Goal: Transaction & Acquisition: Book appointment/travel/reservation

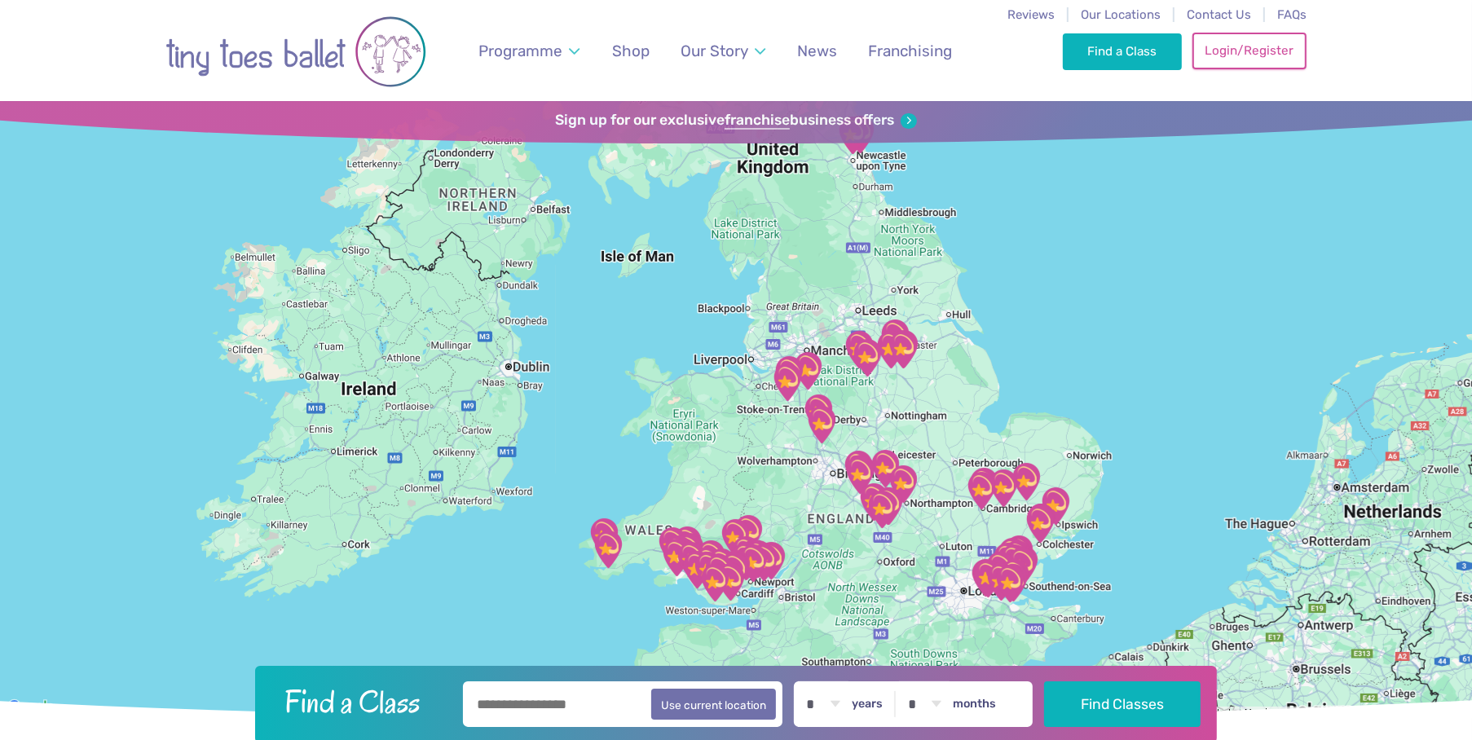
click at [1248, 46] on link "Login/Register" at bounding box center [1249, 51] width 114 height 36
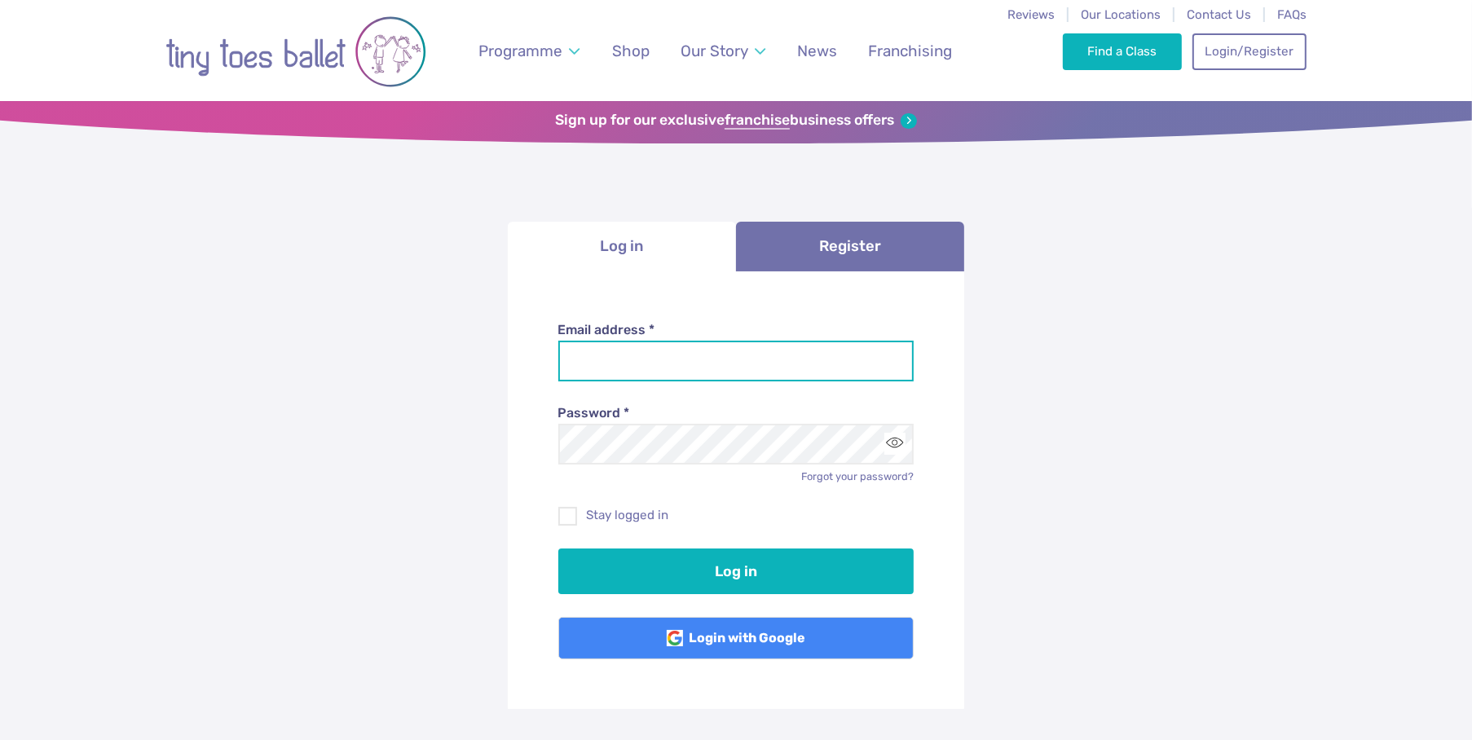
click at [633, 352] on input "Email address *" at bounding box center [736, 361] width 356 height 41
type input "**********"
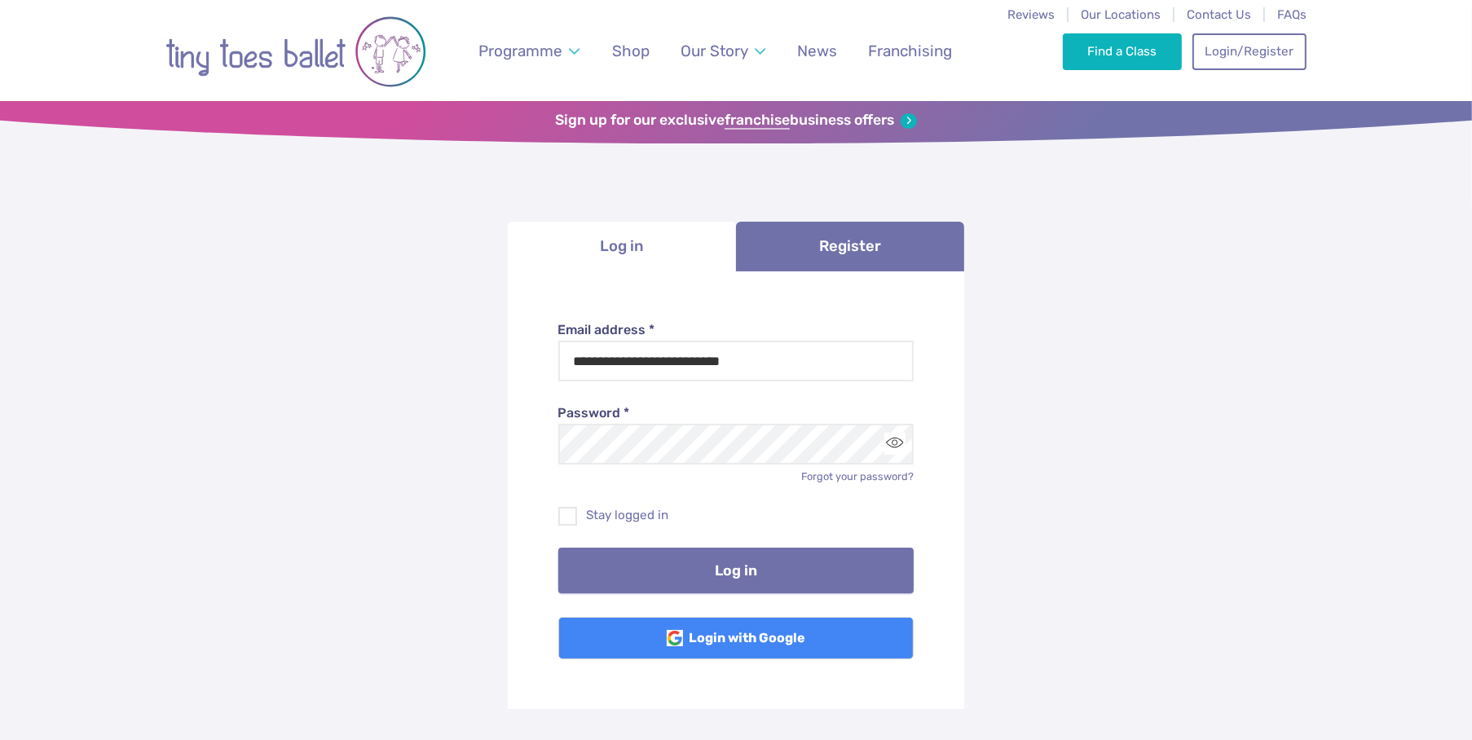
click at [696, 577] on button "Log in" at bounding box center [736, 571] width 356 height 46
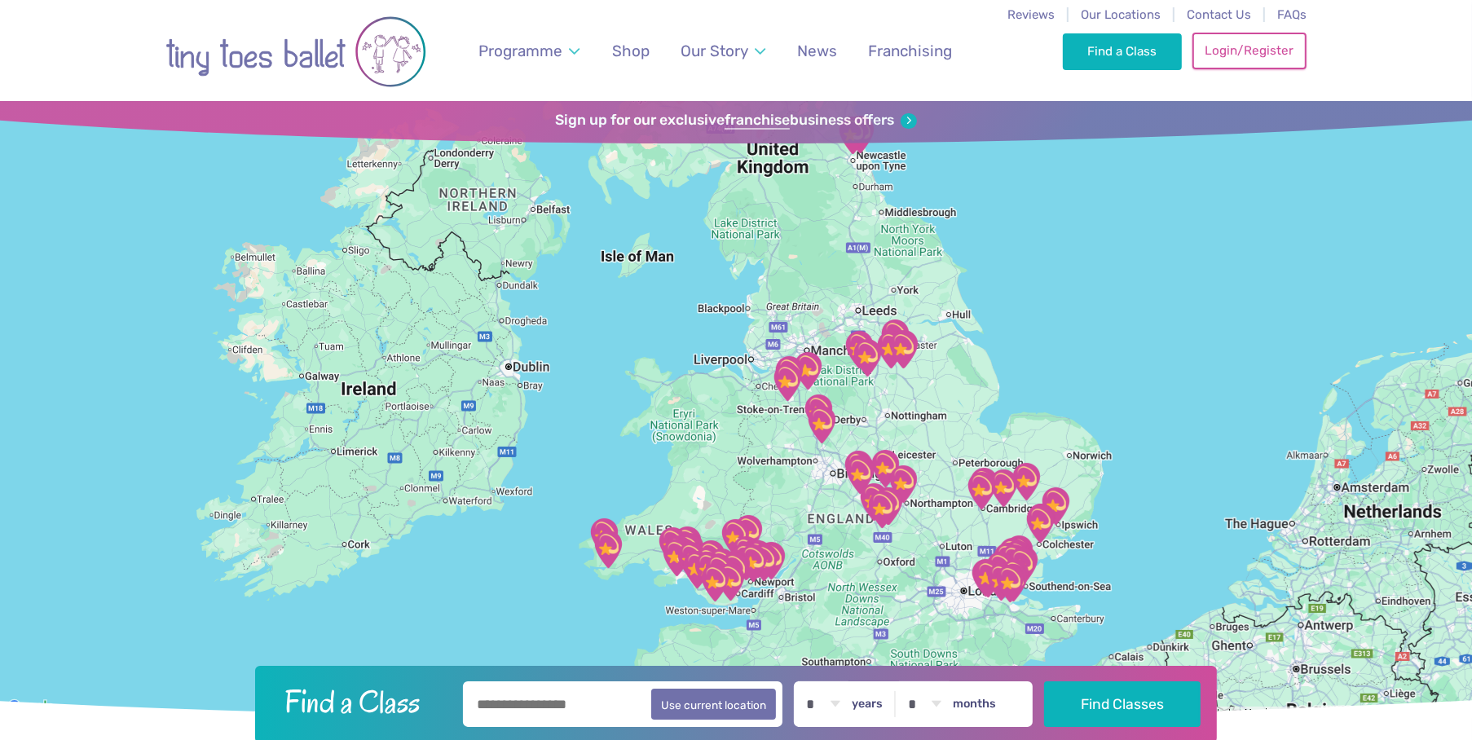
click at [1234, 48] on link "Login/Register" at bounding box center [1249, 51] width 114 height 36
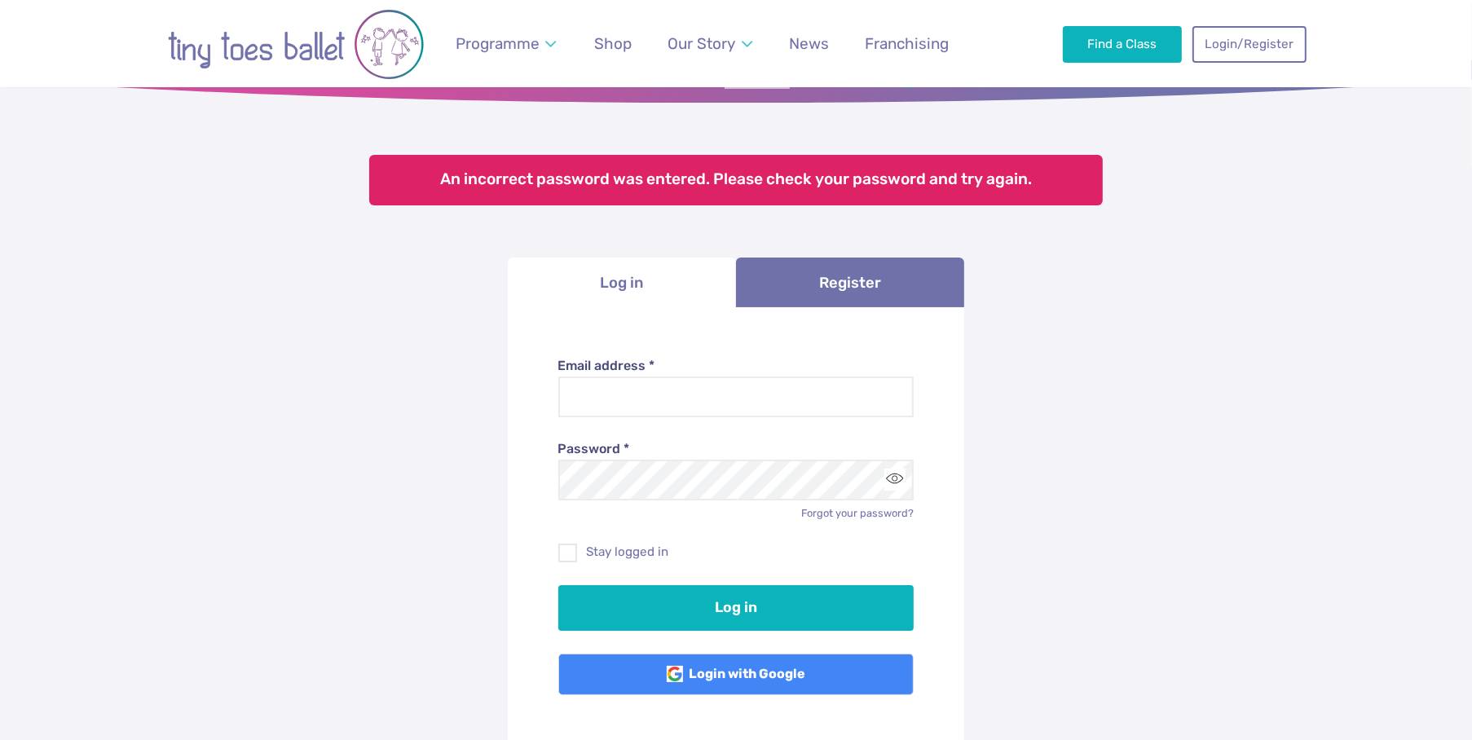
scroll to position [54, 0]
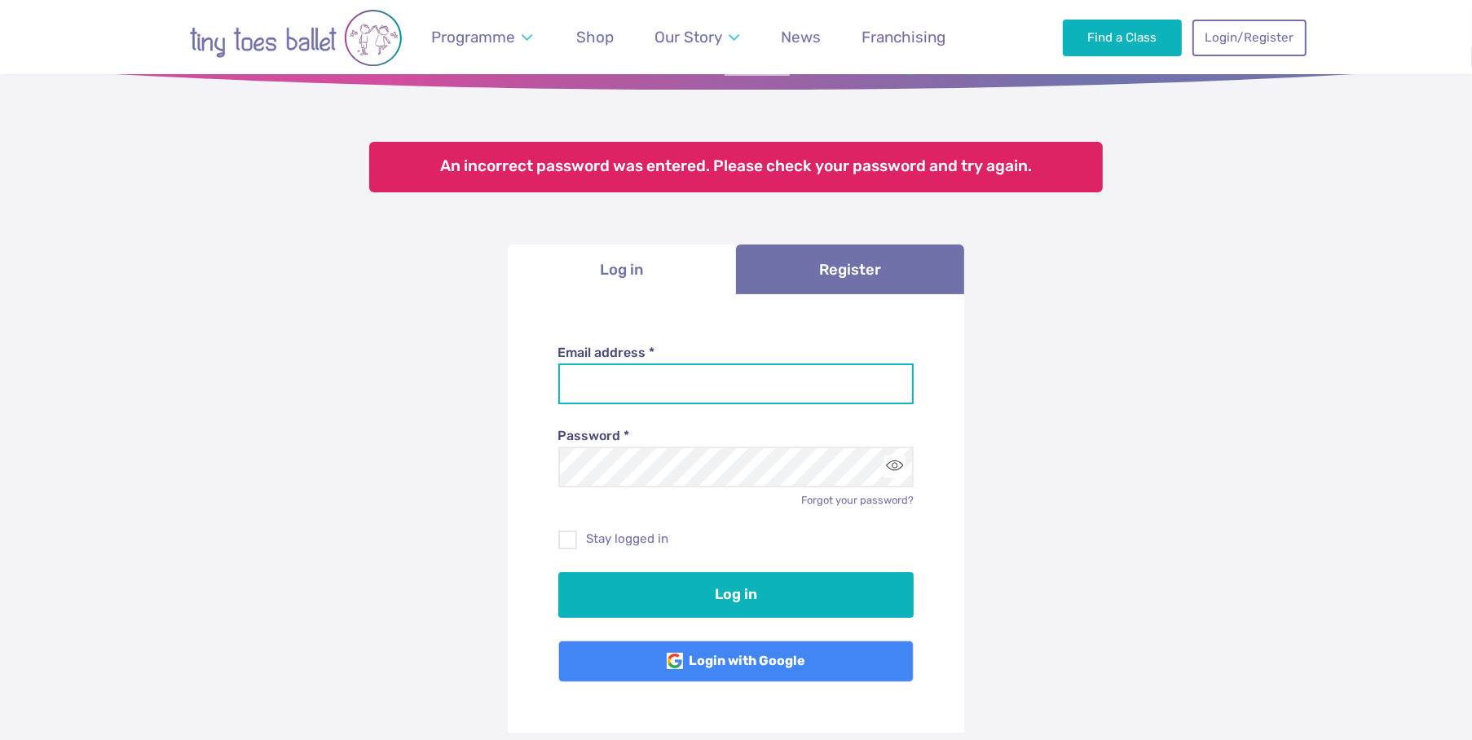
click at [645, 363] on input "Email address *" at bounding box center [736, 383] width 356 height 41
type input "**********"
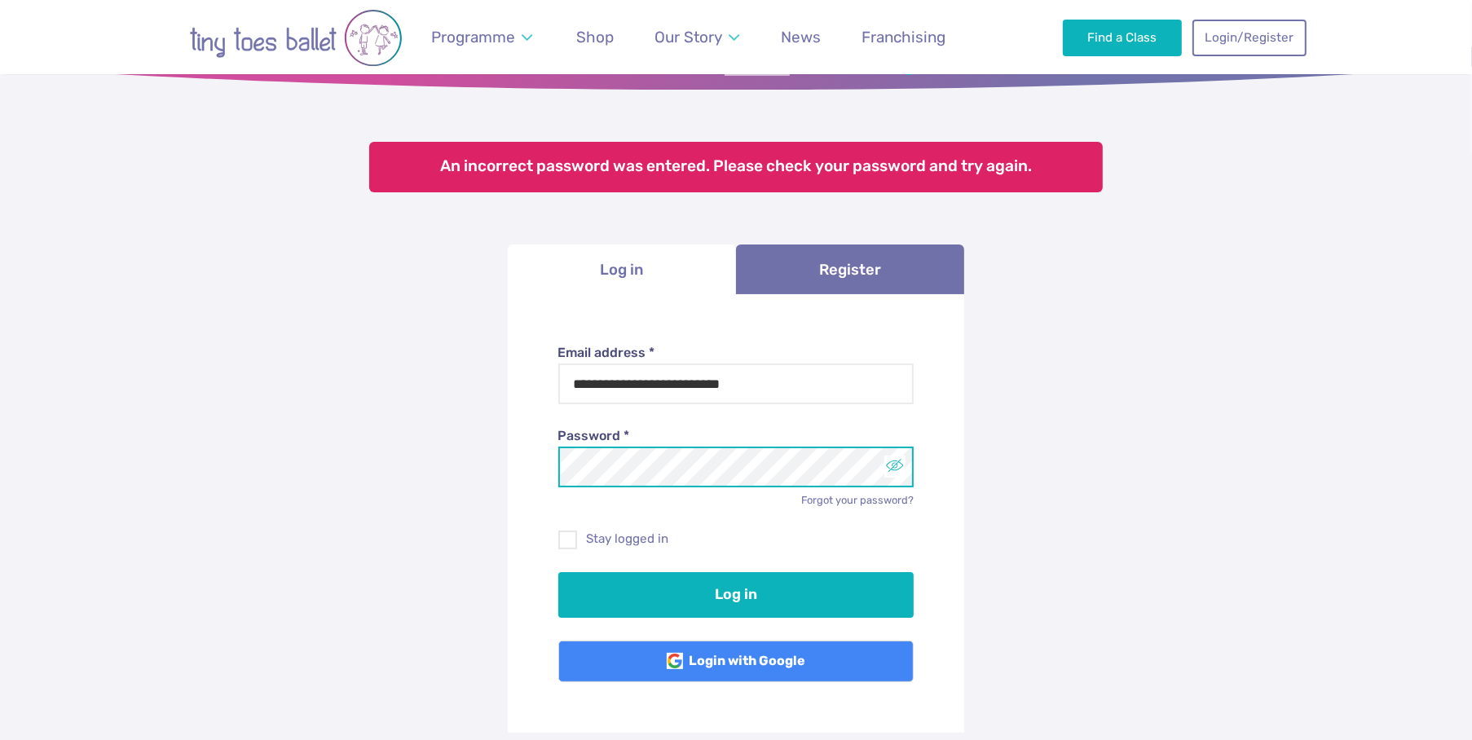
click at [896, 464] on button "Toggle password visibility" at bounding box center [895, 467] width 22 height 22
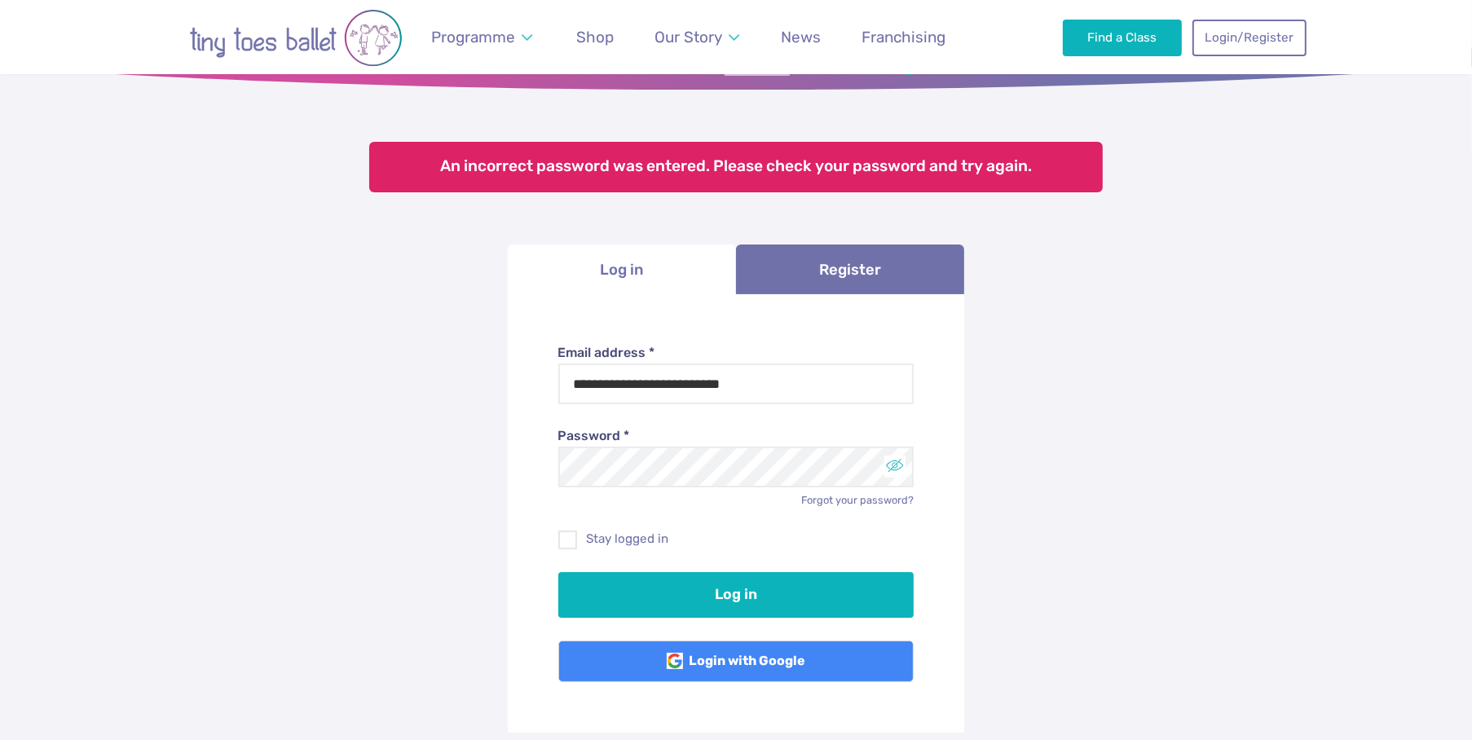
click at [897, 466] on button "Toggle password visibility" at bounding box center [895, 467] width 22 height 22
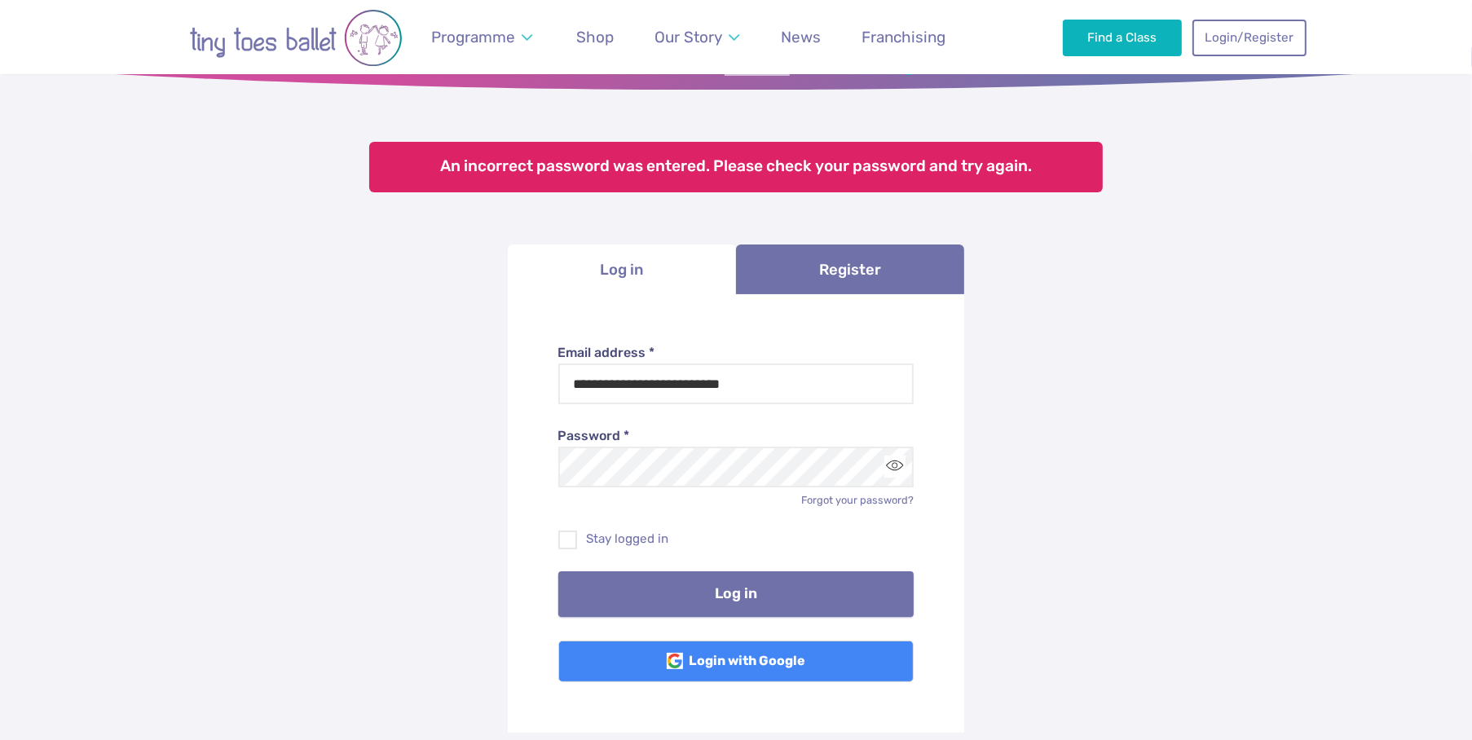
click at [743, 593] on button "Log in" at bounding box center [736, 594] width 356 height 46
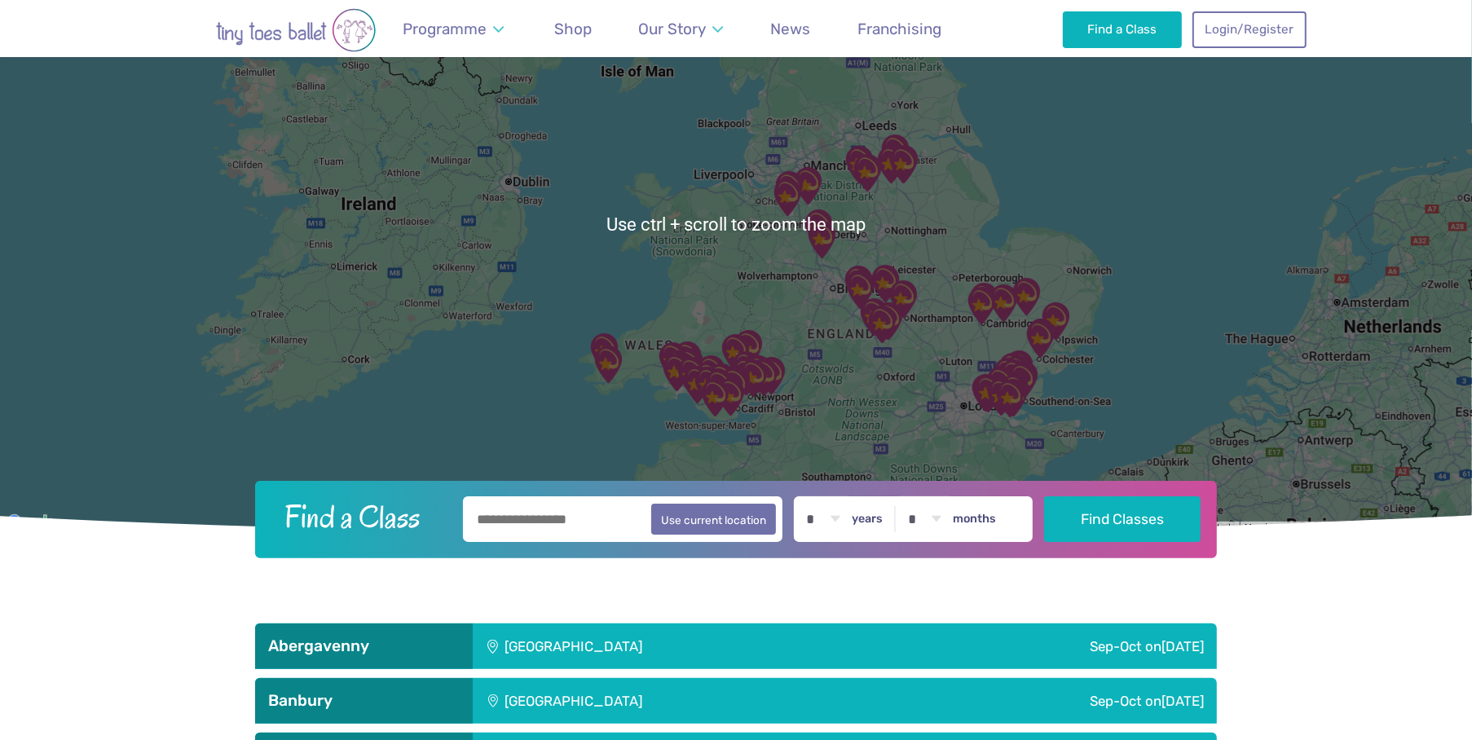
scroll to position [54, 0]
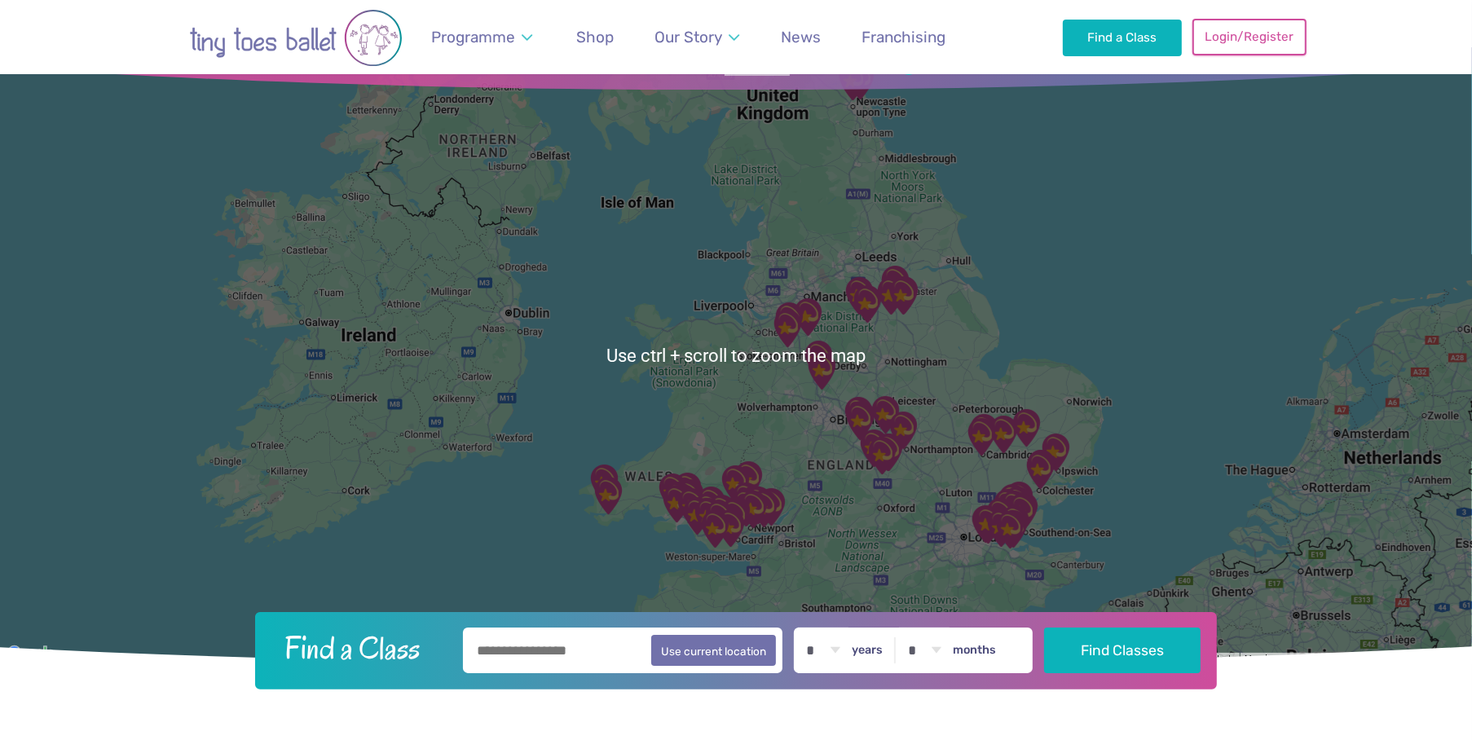
click at [1243, 40] on link "Login/Register" at bounding box center [1249, 37] width 114 height 36
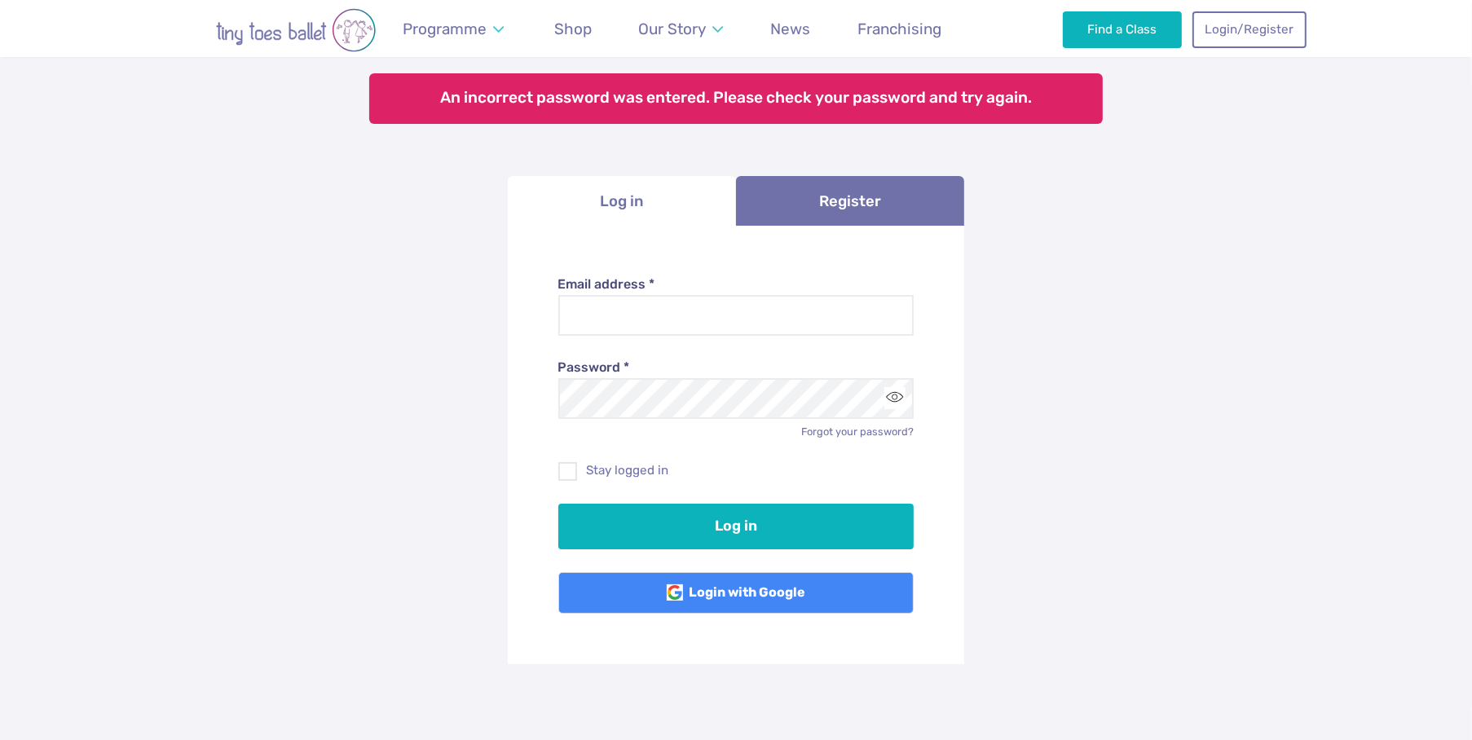
scroll to position [135, 0]
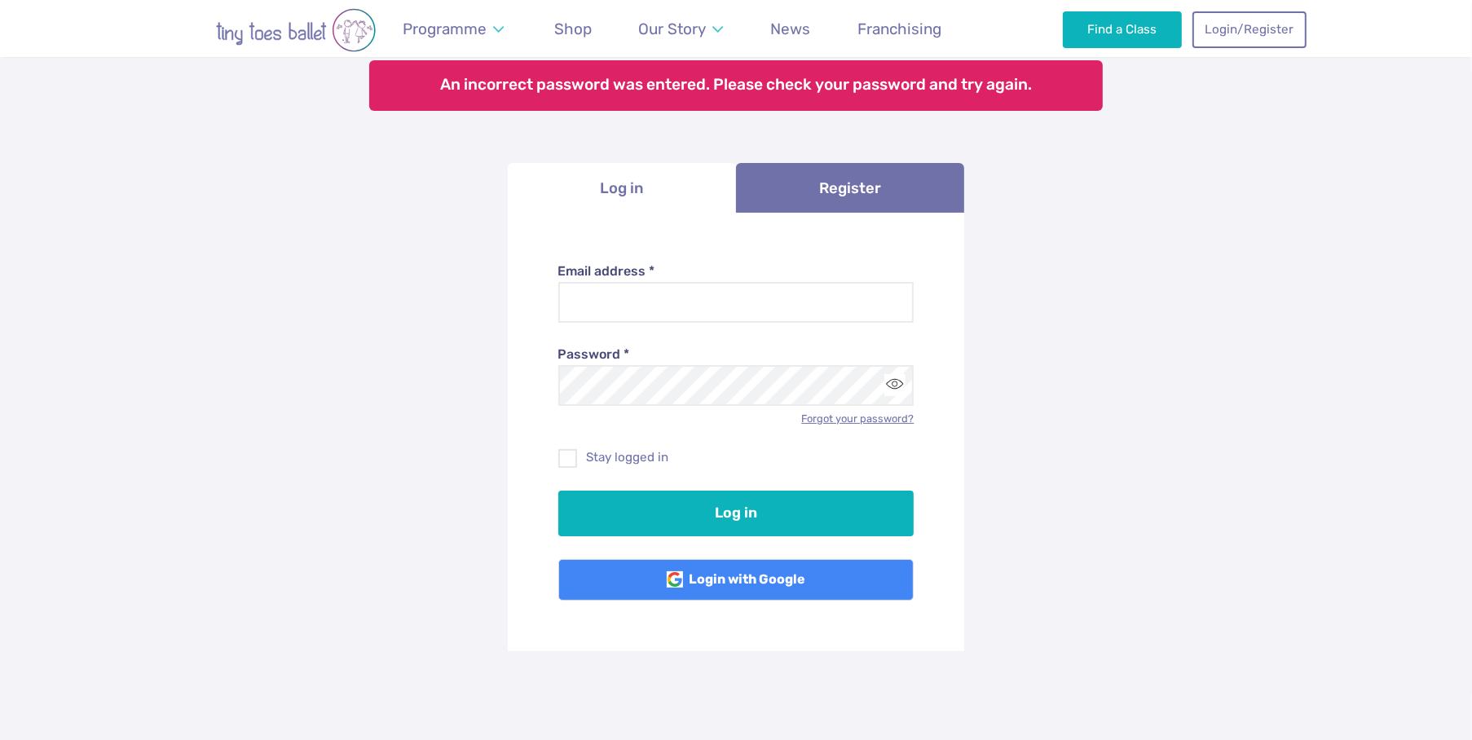
click at [819, 420] on link "Forgot your password?" at bounding box center [857, 418] width 112 height 12
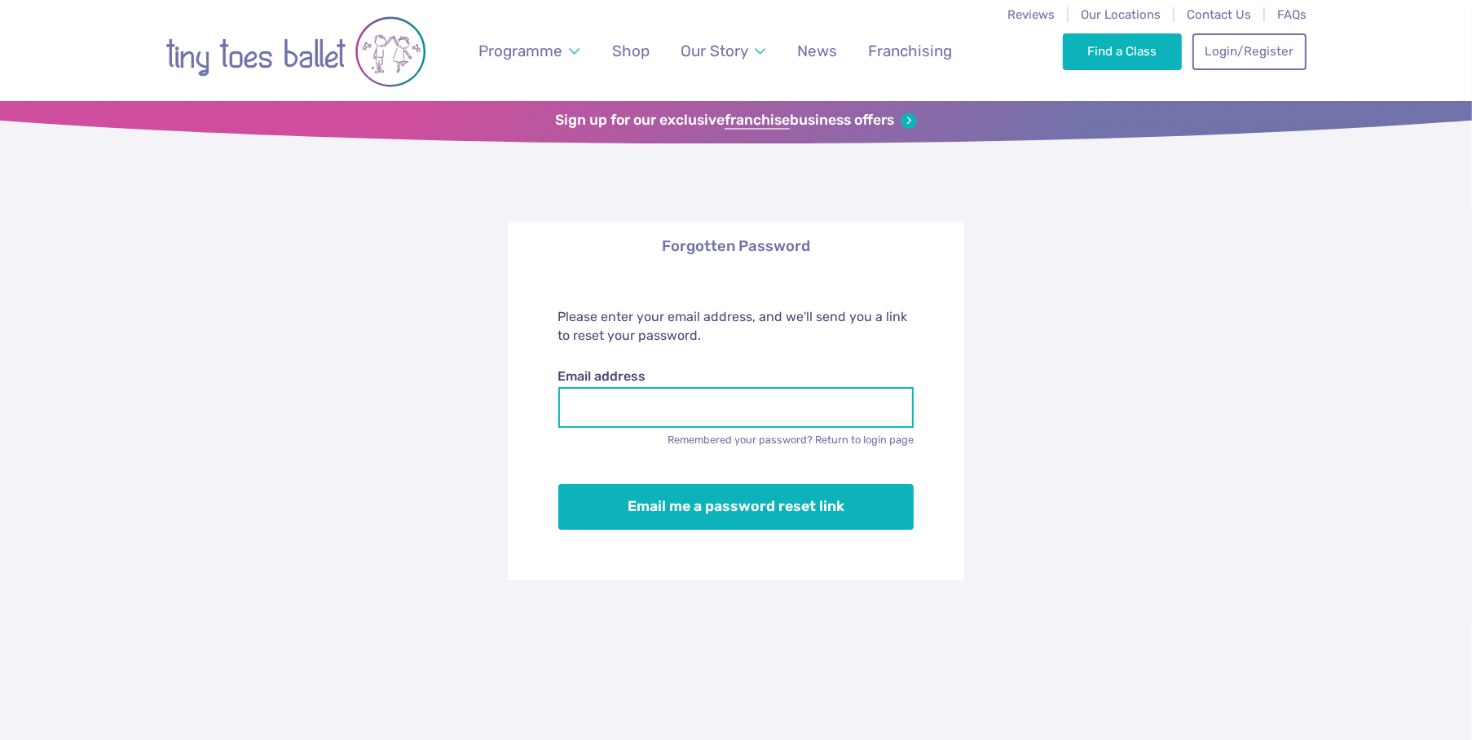
click at [694, 412] on input "Email address" at bounding box center [736, 407] width 356 height 41
type input "**********"
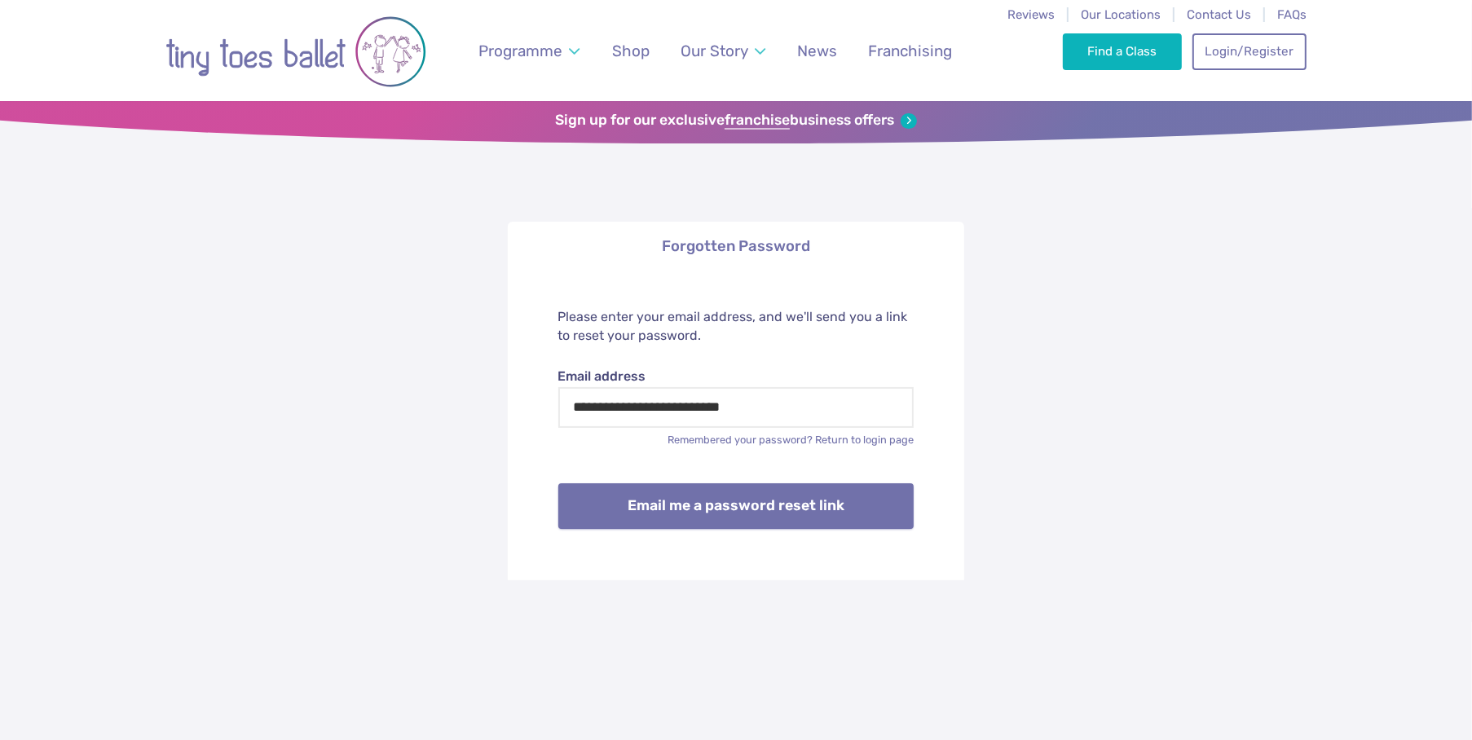
click at [696, 504] on button "Email me a password reset link" at bounding box center [736, 506] width 356 height 46
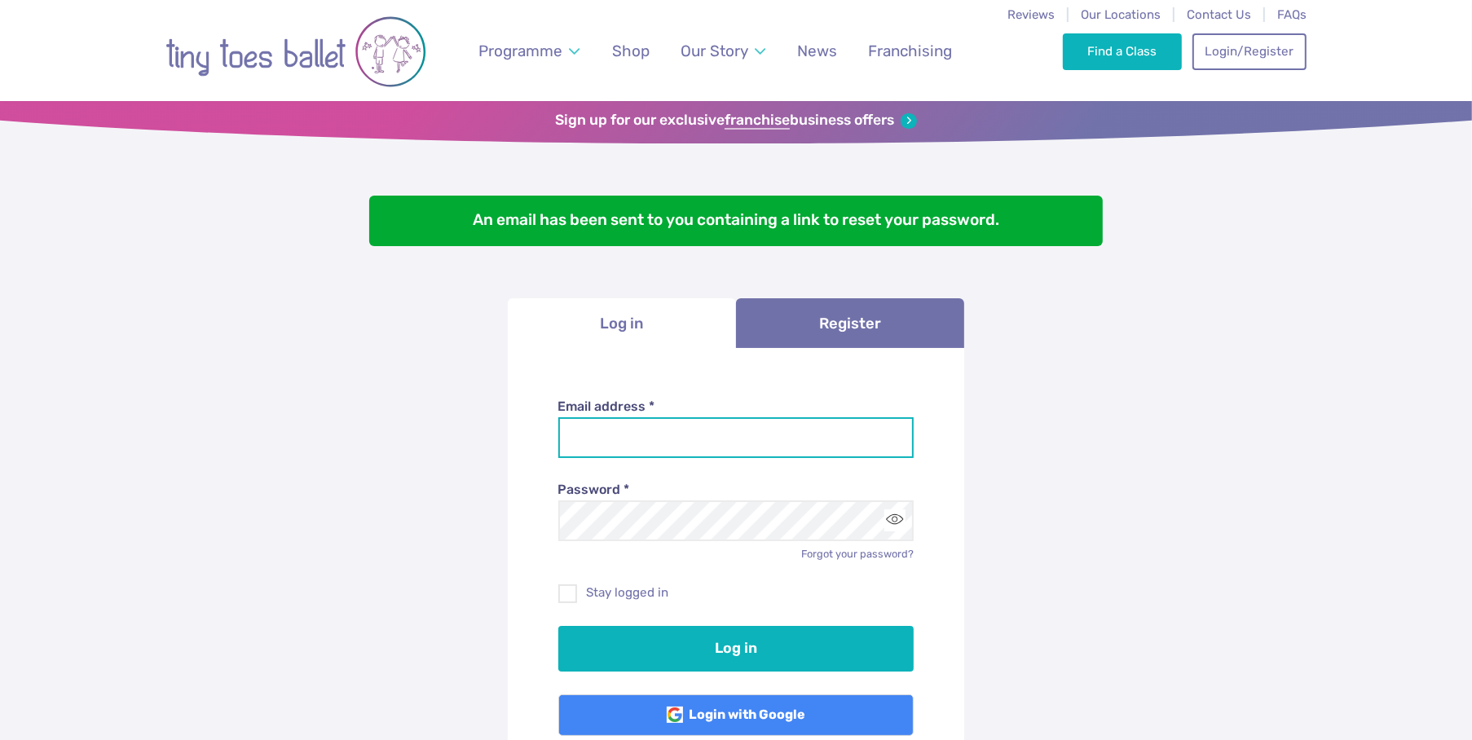
click at [710, 441] on input "Email address *" at bounding box center [736, 437] width 356 height 41
type input "**********"
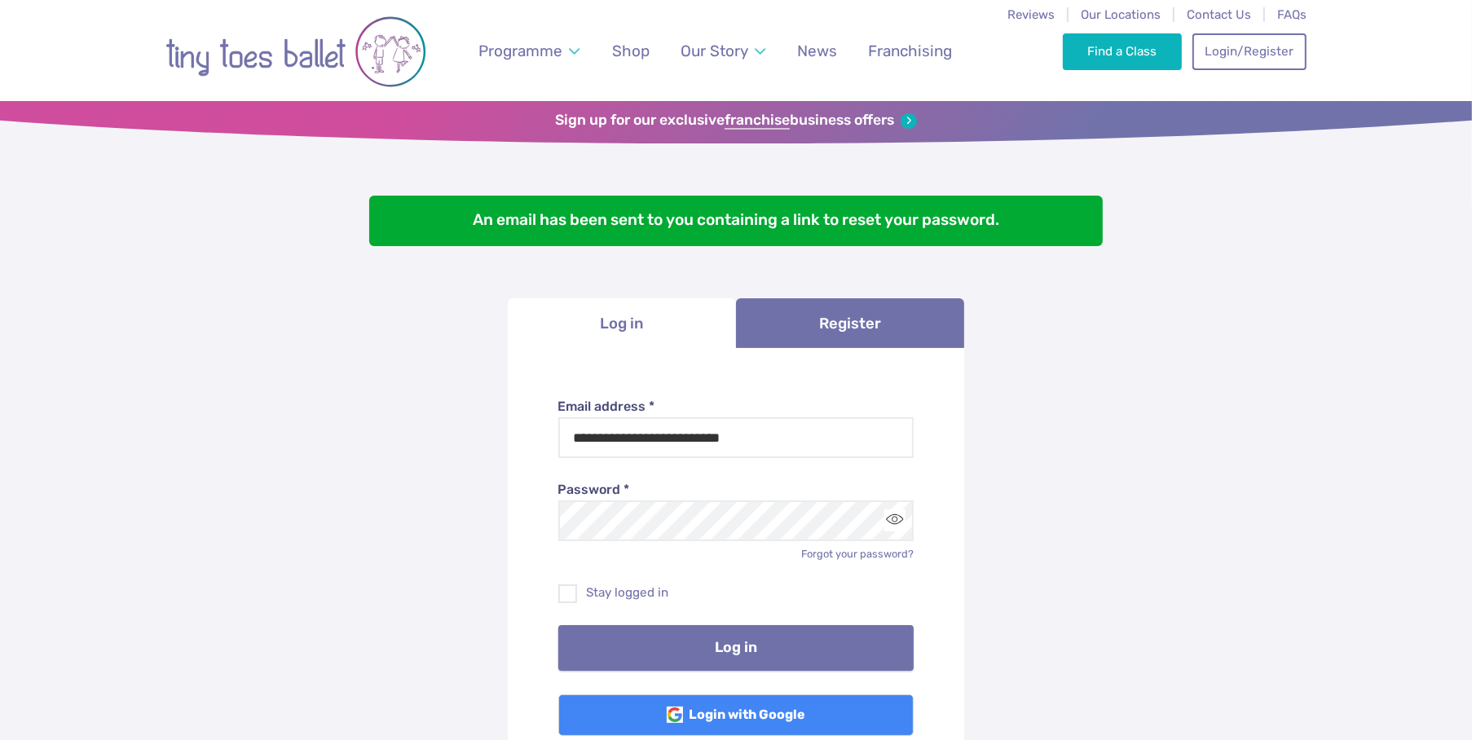
click at [697, 640] on button "Log in" at bounding box center [736, 648] width 356 height 46
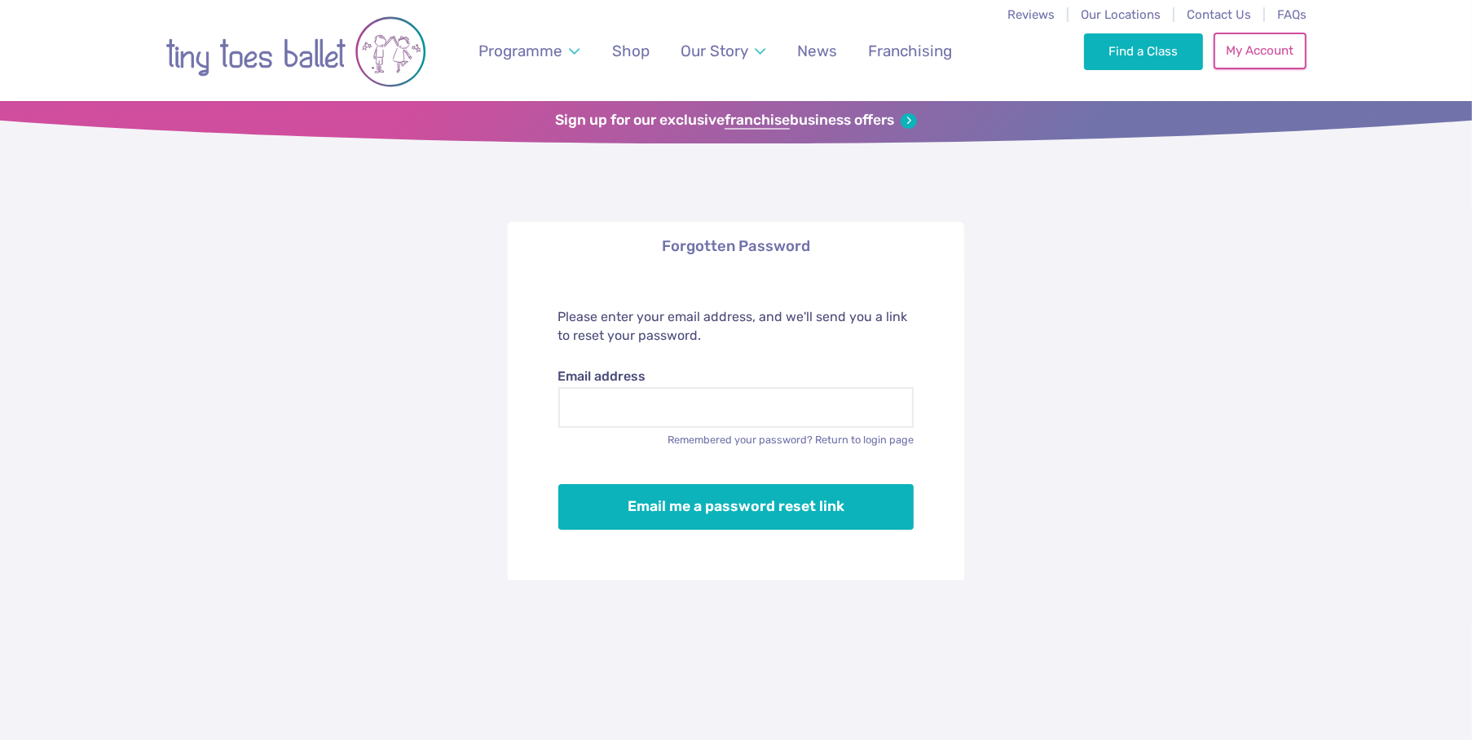
click at [1260, 42] on link "My Account" at bounding box center [1259, 51] width 93 height 36
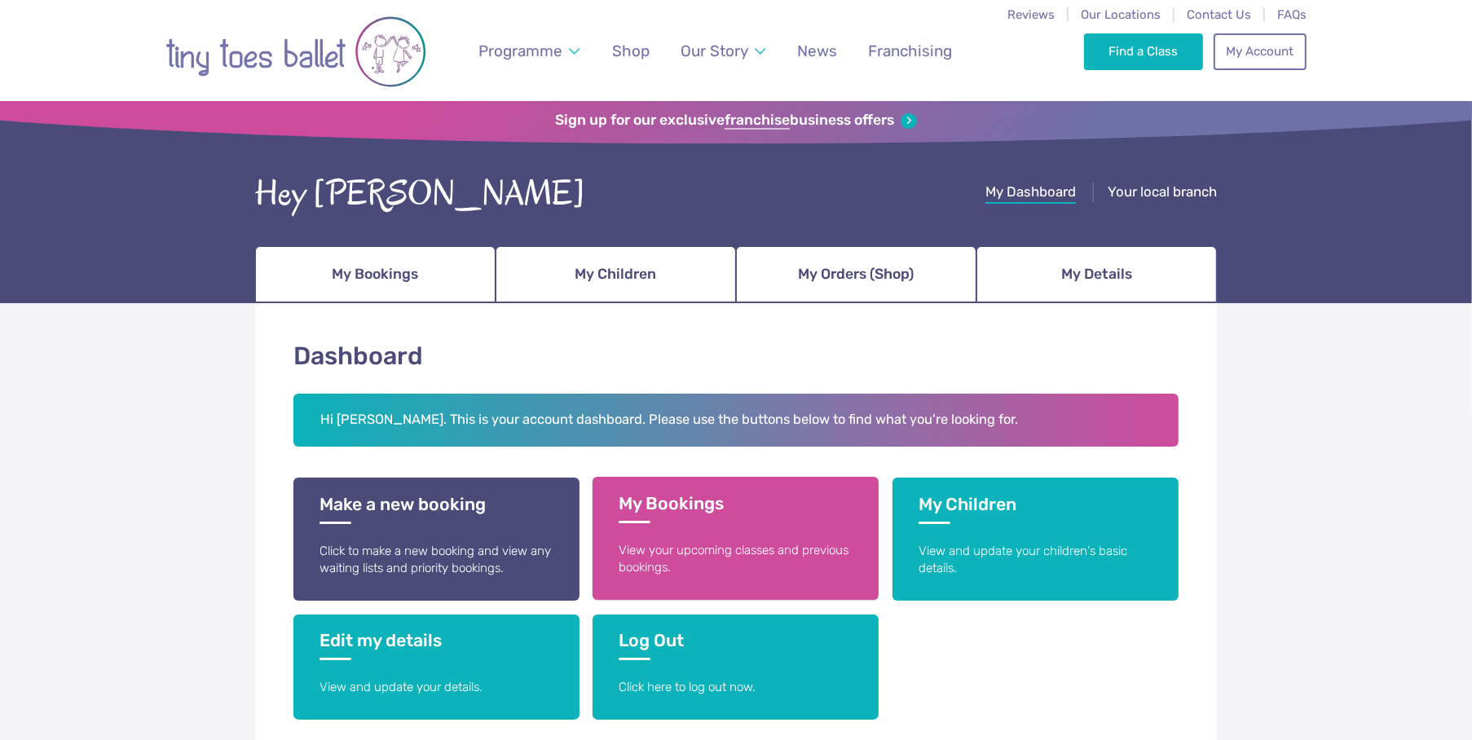
click at [684, 542] on p "View your upcoming classes and previous bookings." at bounding box center [735, 559] width 234 height 35
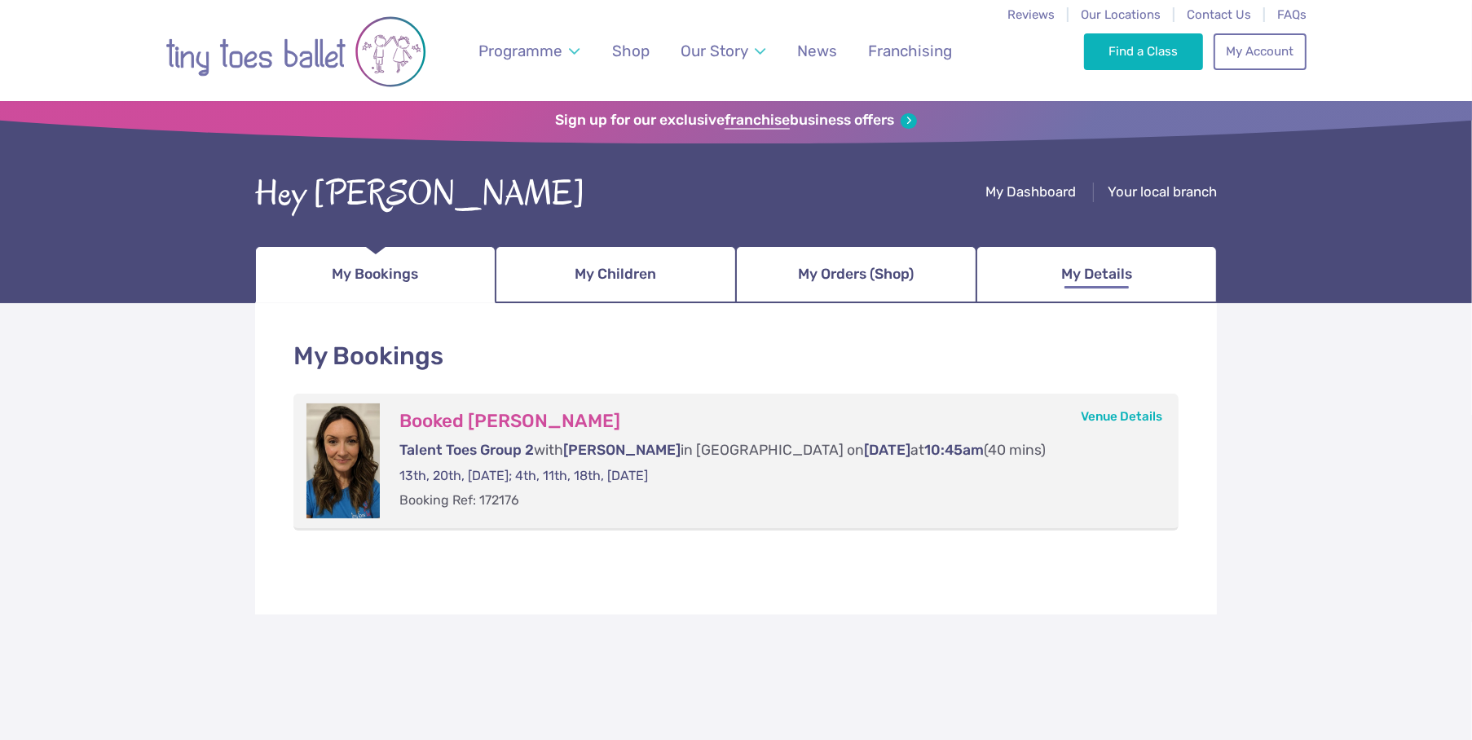
click at [1090, 262] on span "My Details" at bounding box center [1096, 274] width 71 height 29
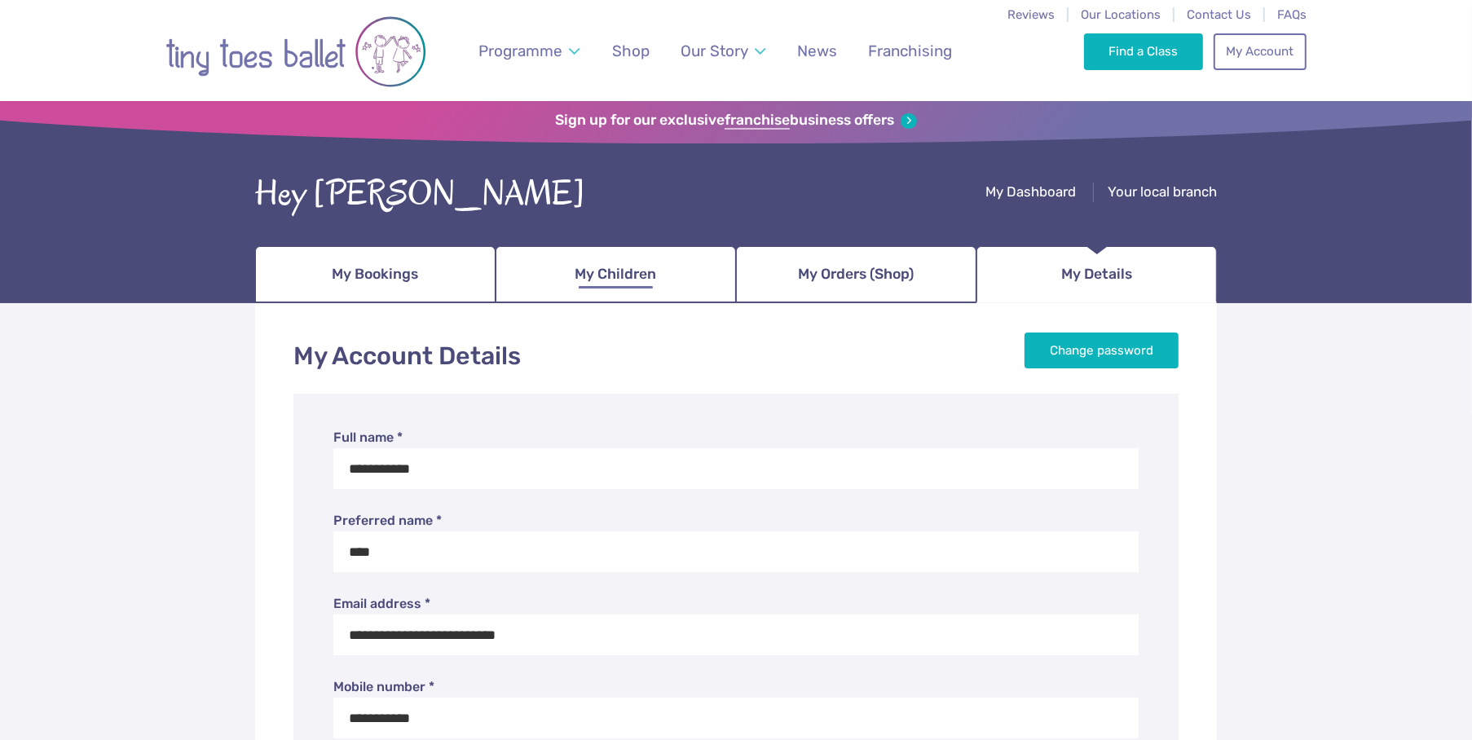
click at [614, 271] on span "My Children" at bounding box center [615, 274] width 81 height 29
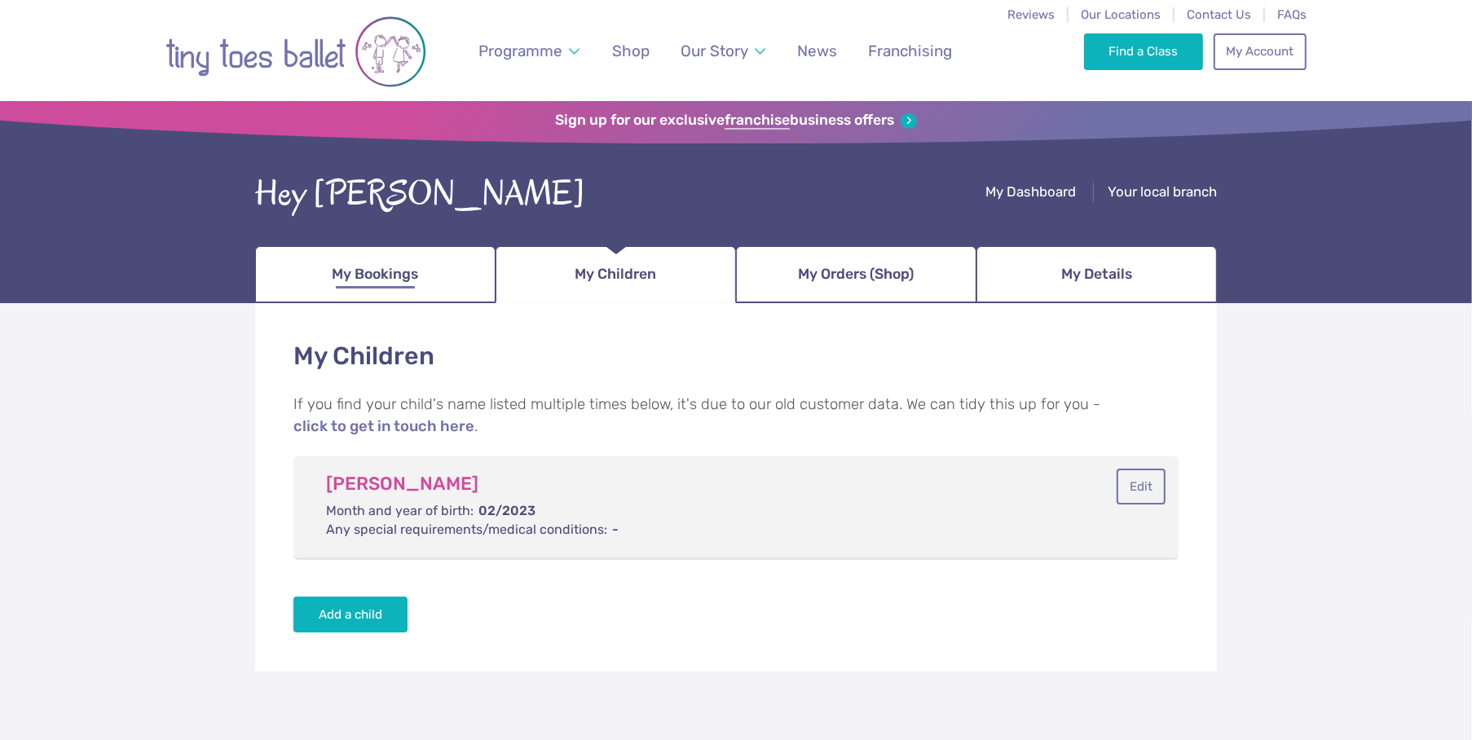
click at [356, 281] on span "My Bookings" at bounding box center [375, 274] width 86 height 29
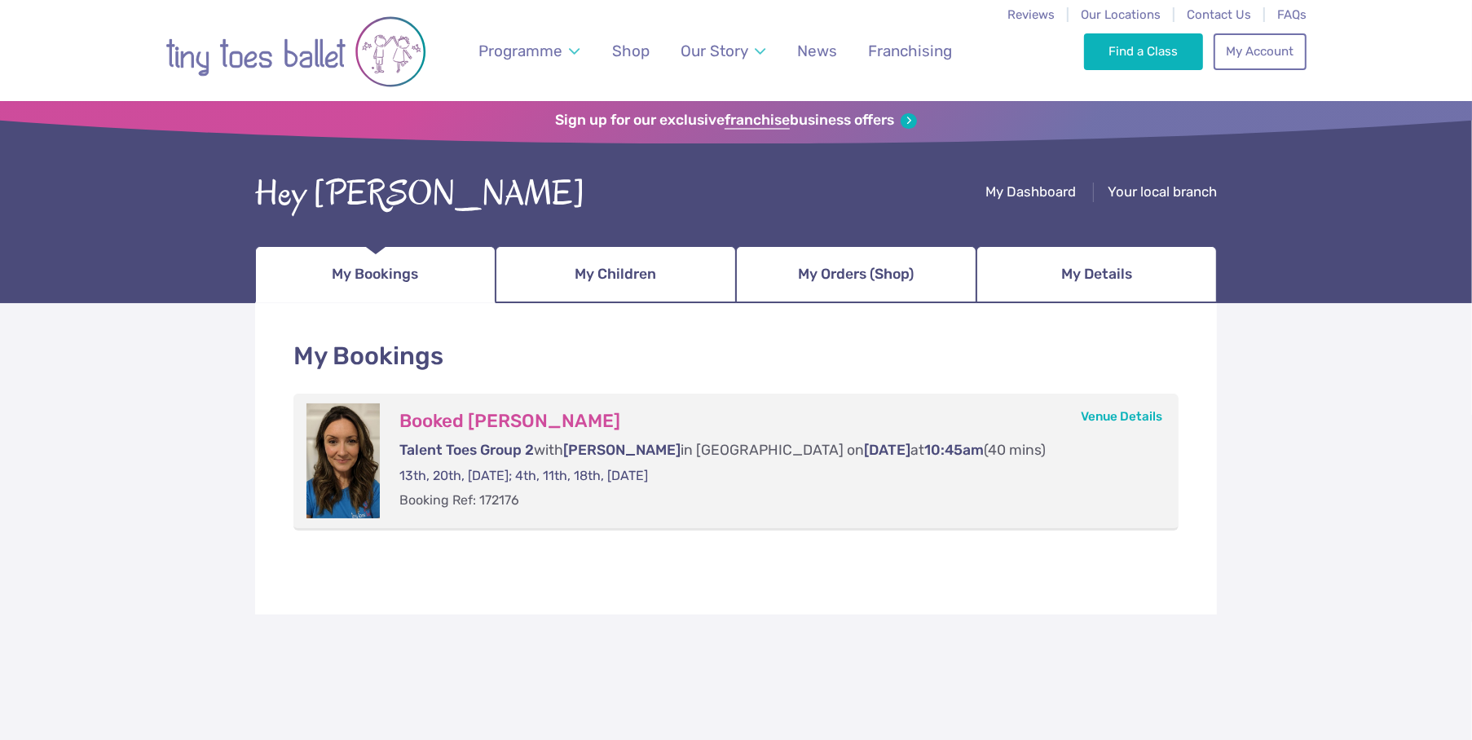
click at [362, 273] on span "My Bookings" at bounding box center [375, 274] width 86 height 29
click at [1292, 42] on link "My Account" at bounding box center [1259, 51] width 93 height 36
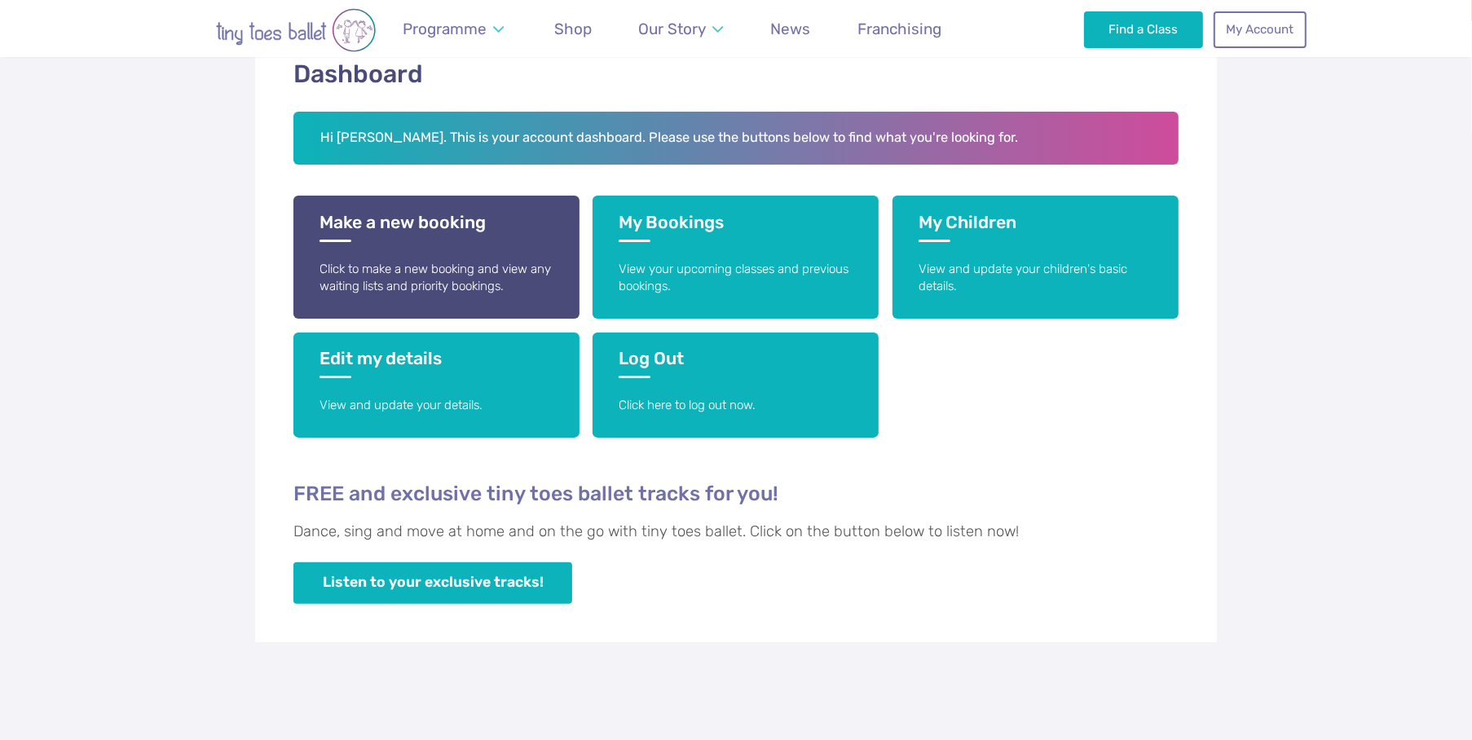
scroll to position [190, 0]
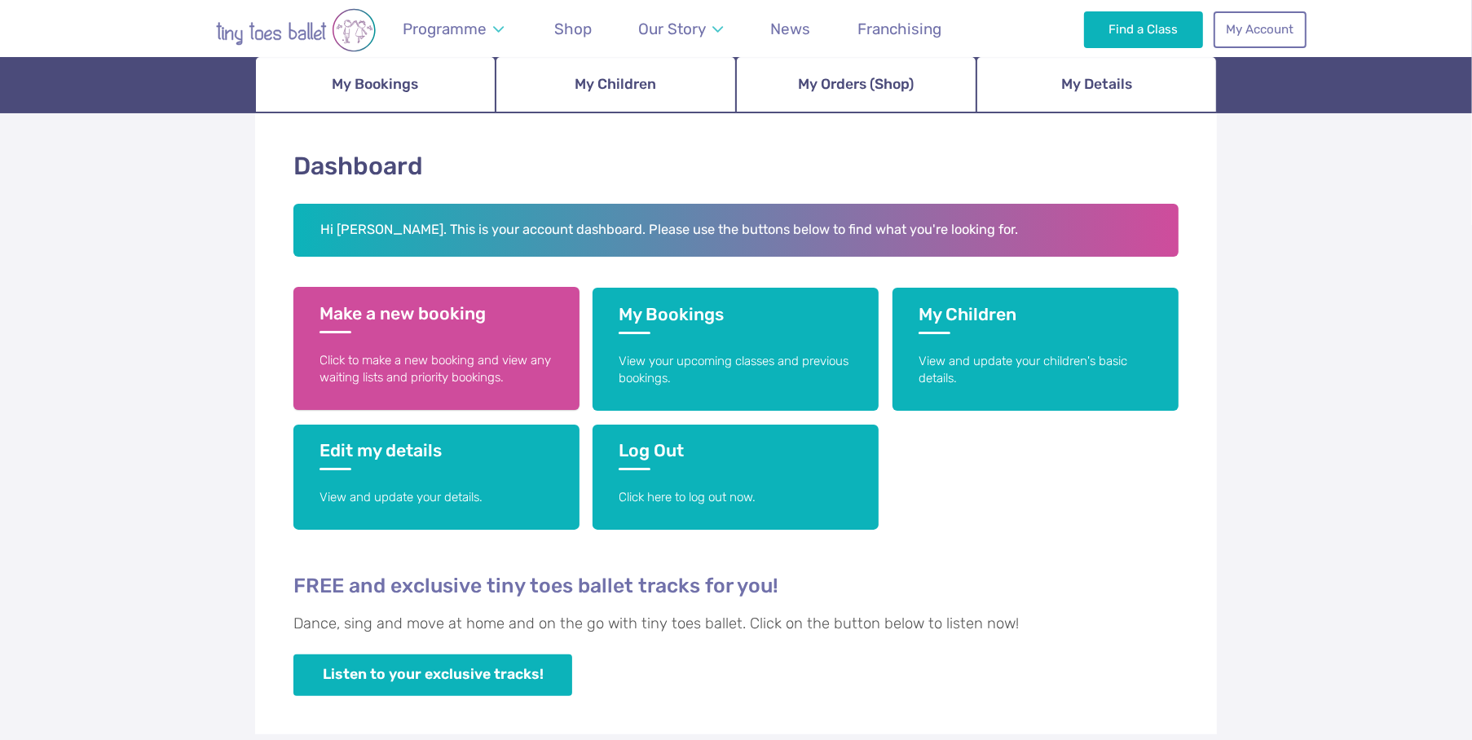
click at [409, 372] on p "Click to make a new booking and view any waiting lists and priority bookings." at bounding box center [436, 369] width 234 height 35
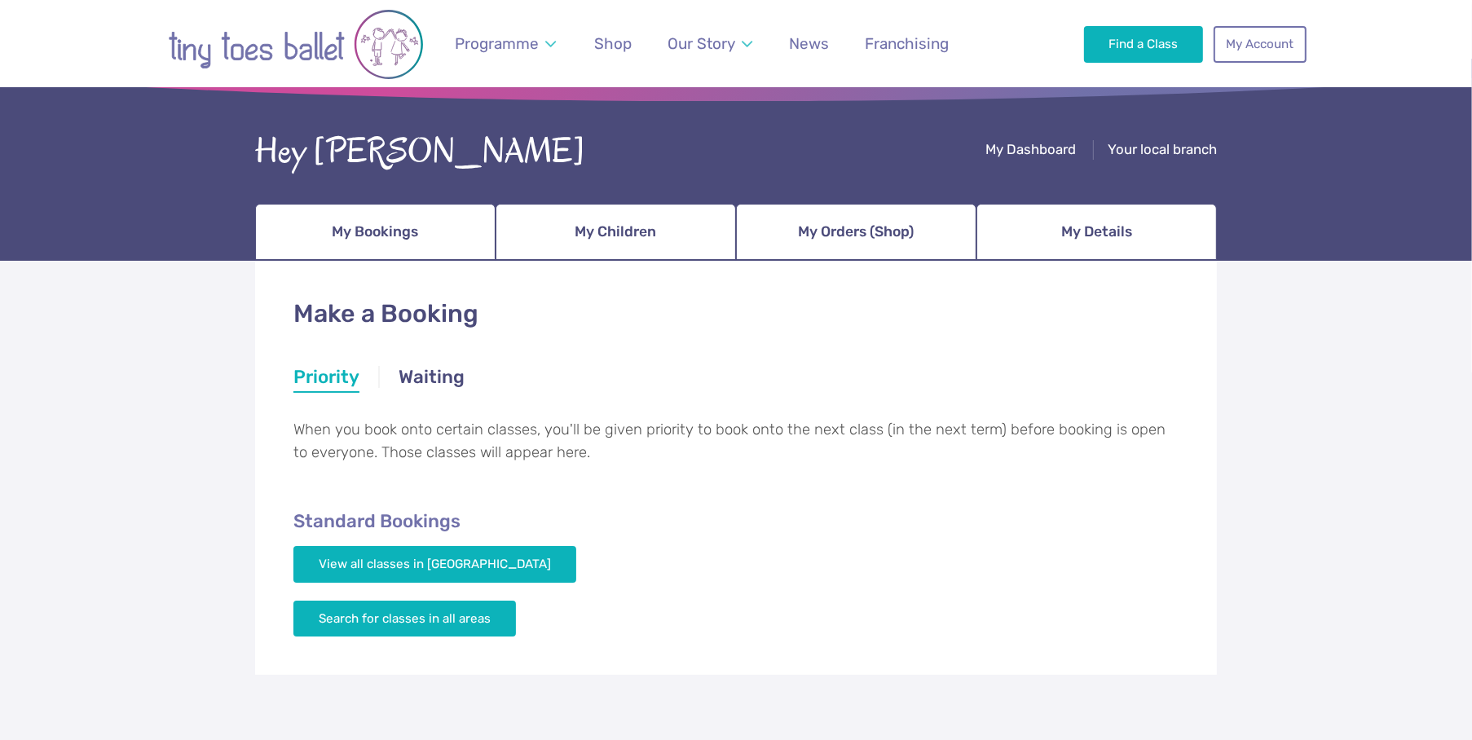
scroll to position [54, 0]
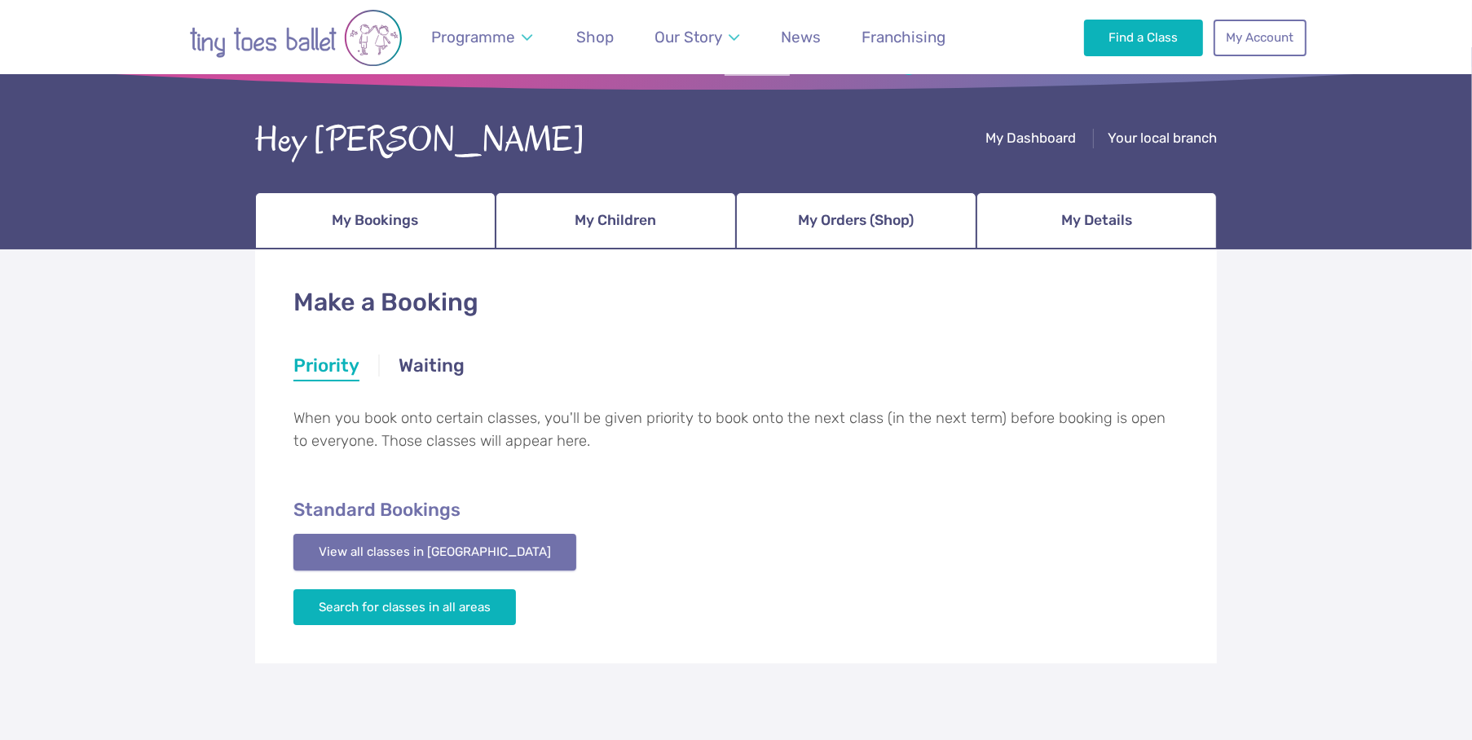
click at [379, 546] on link "View all classes in Warwickshire" at bounding box center [434, 552] width 283 height 36
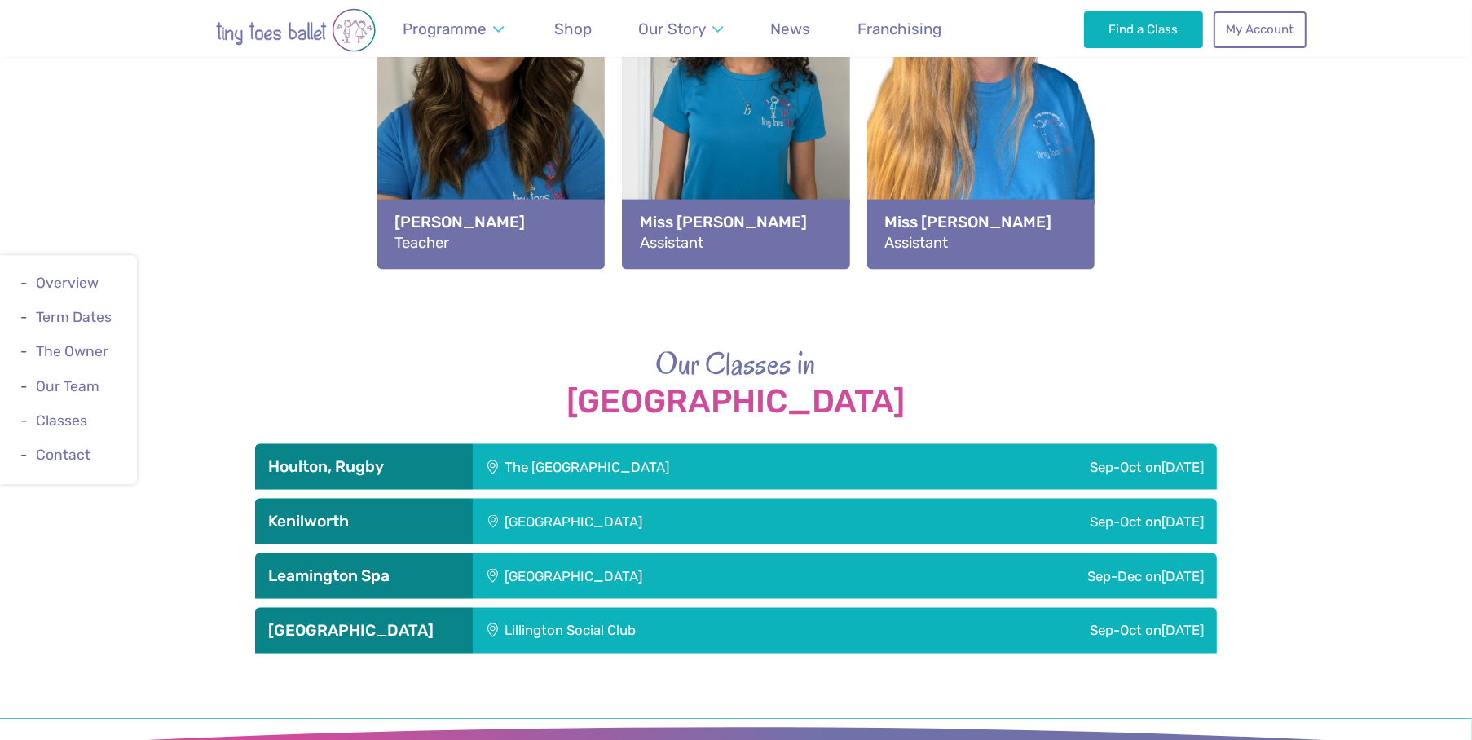
scroll to position [2087, 0]
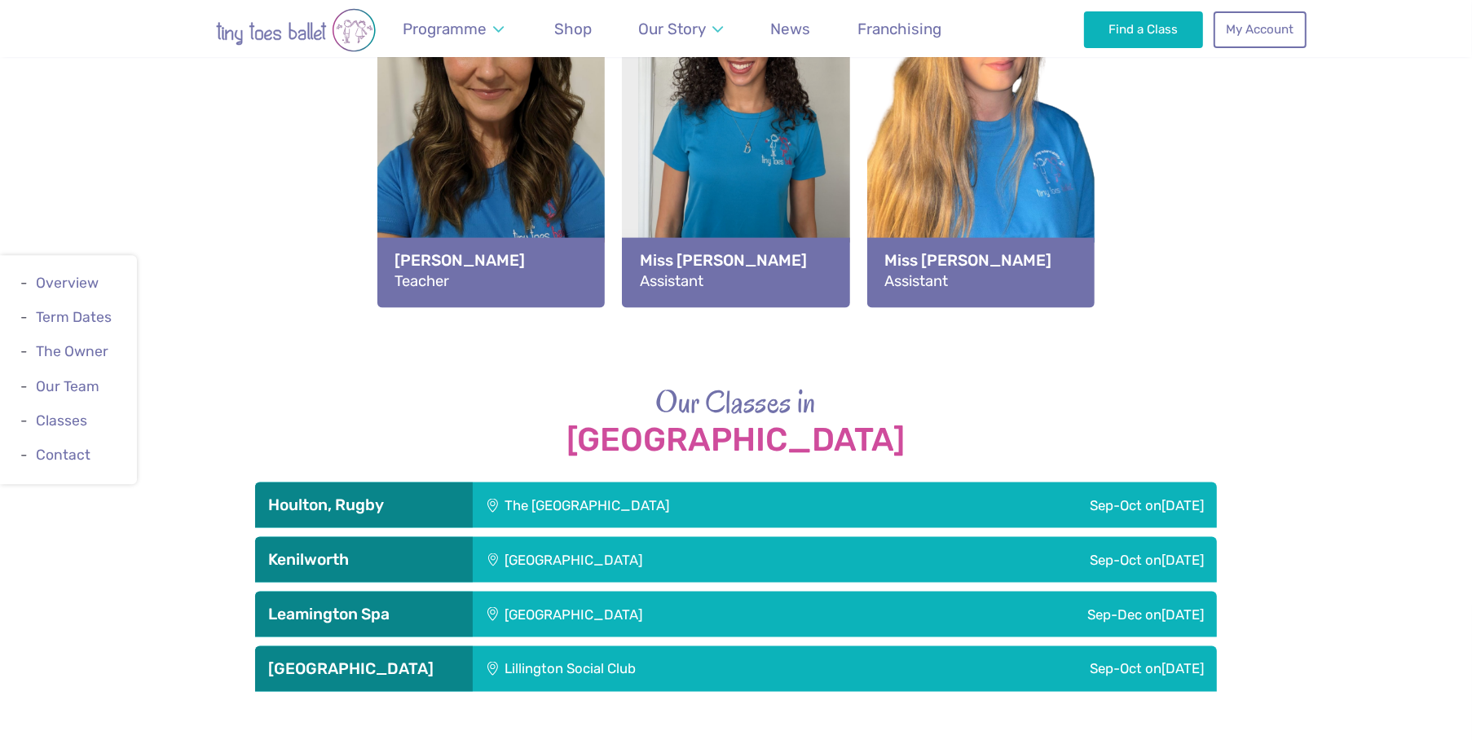
click at [580, 561] on div "[GEOGRAPHIC_DATA]" at bounding box center [683, 560] width 420 height 46
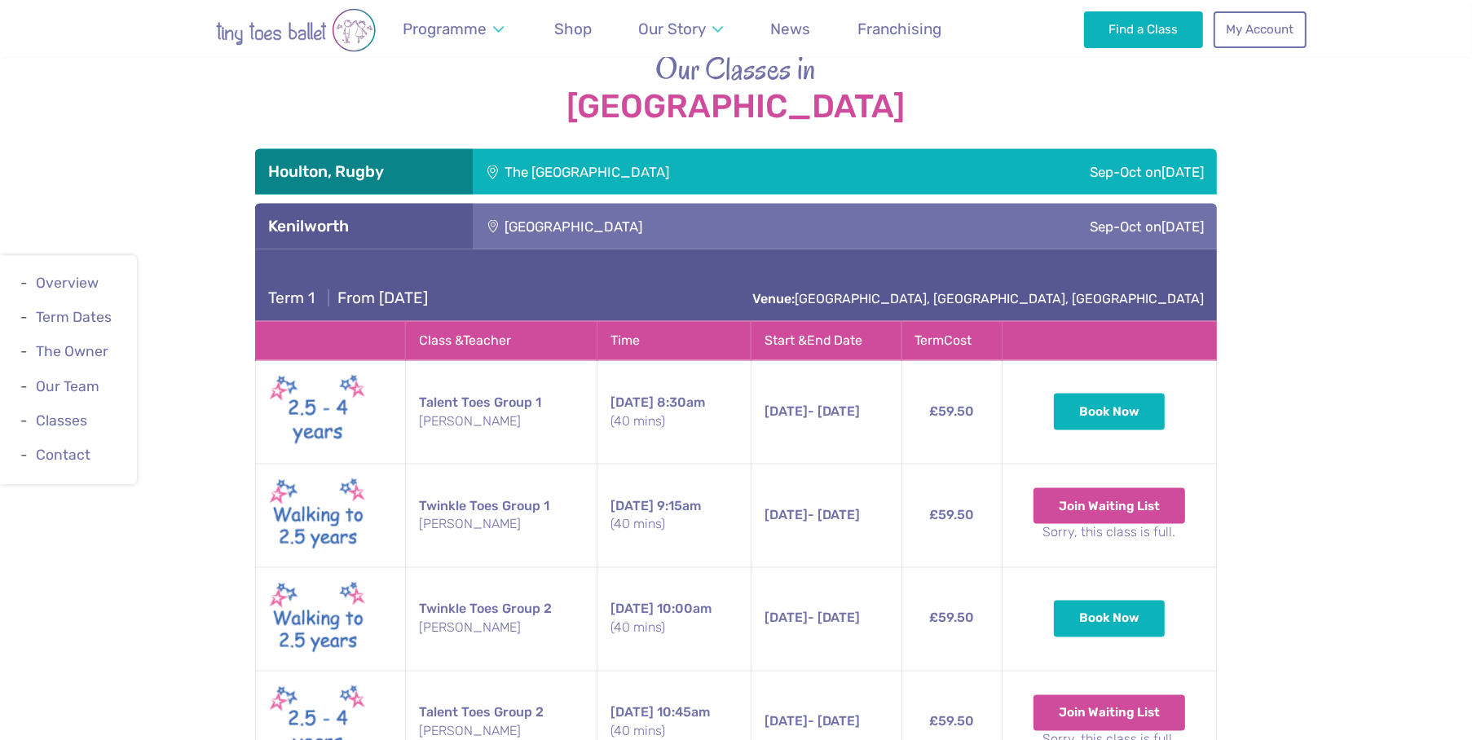
scroll to position [2413, 0]
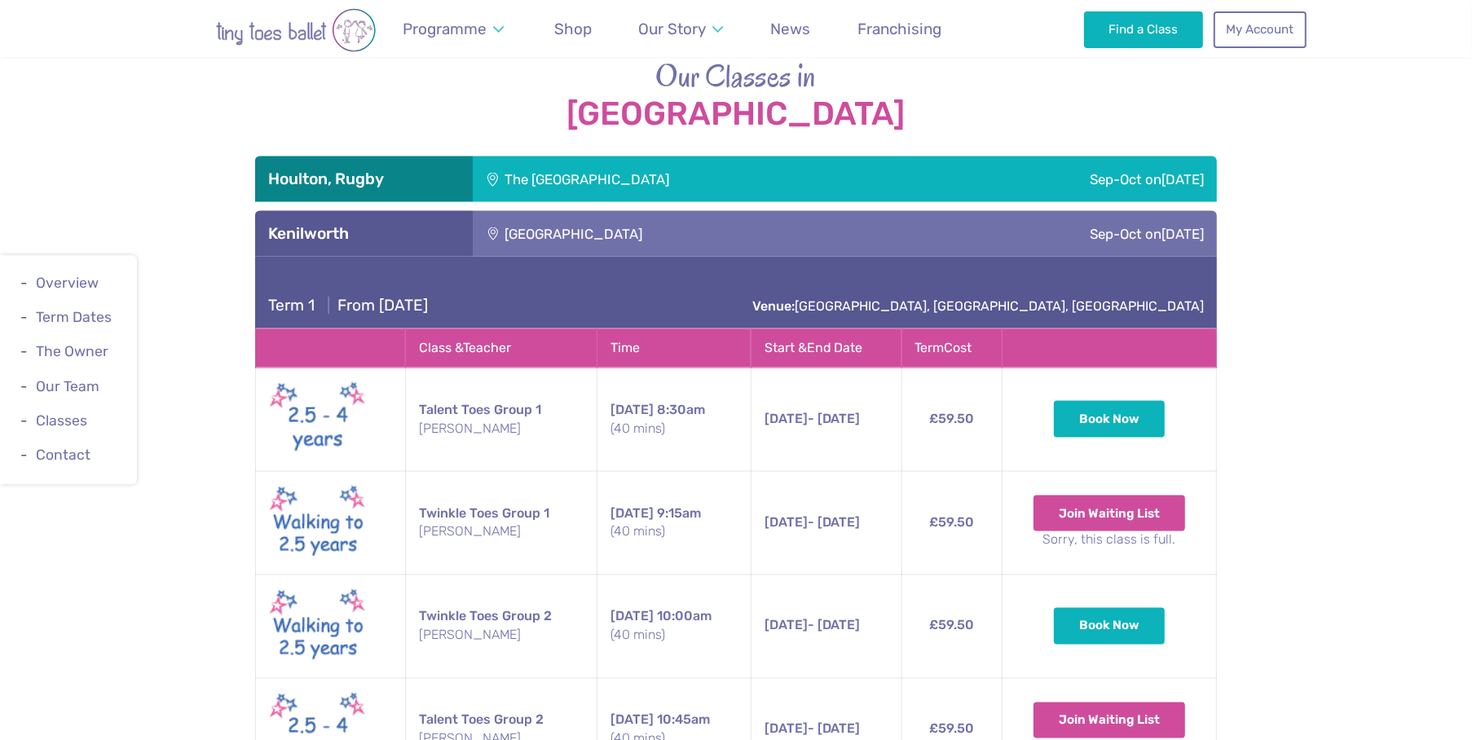
click at [598, 292] on div "Term 1 | From [DATE] Venue: [GEOGRAPHIC_DATA], [GEOGRAPHIC_DATA], [GEOGRAPHIC_D…" at bounding box center [736, 293] width 962 height 72
click at [602, 238] on div "[GEOGRAPHIC_DATA]" at bounding box center [683, 234] width 420 height 46
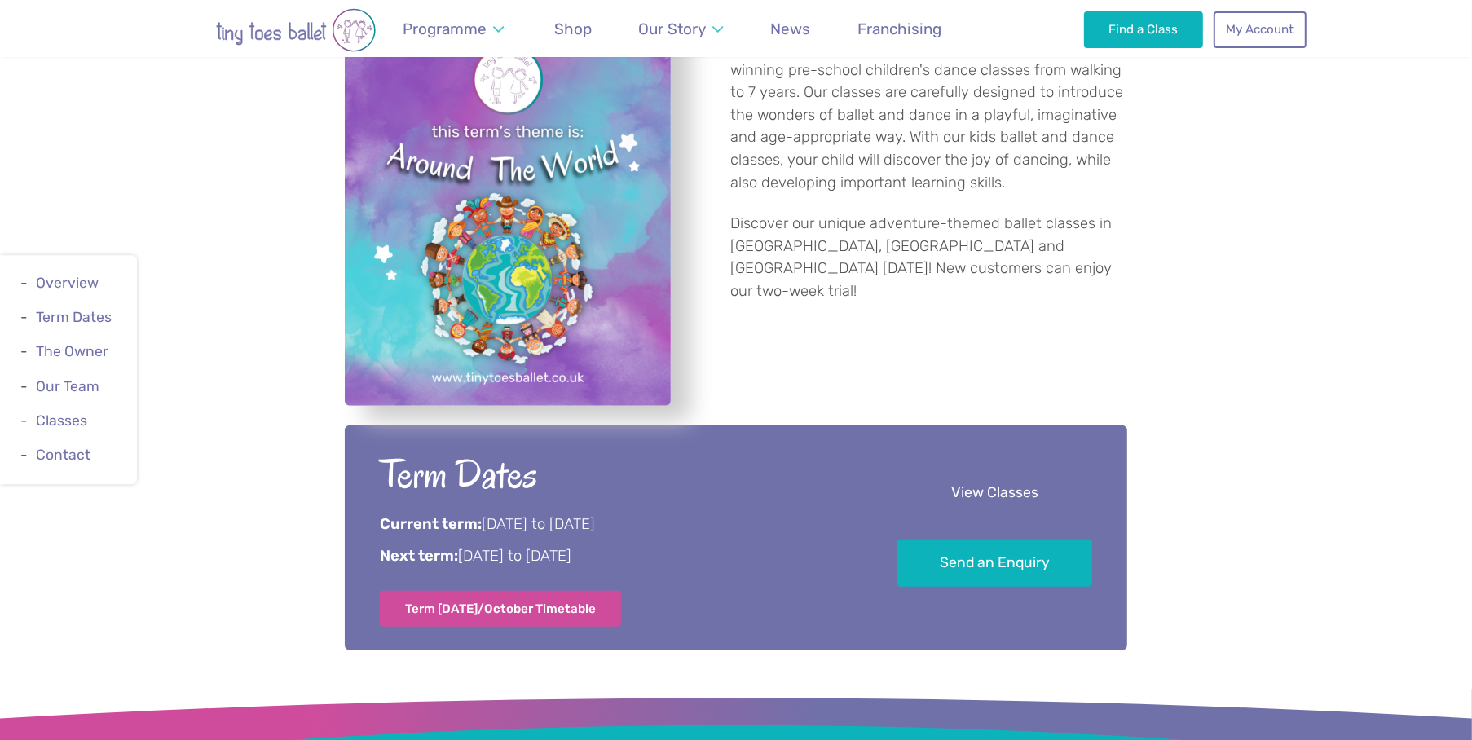
scroll to position [675, 0]
click at [993, 491] on link "View Classes" at bounding box center [994, 493] width 195 height 48
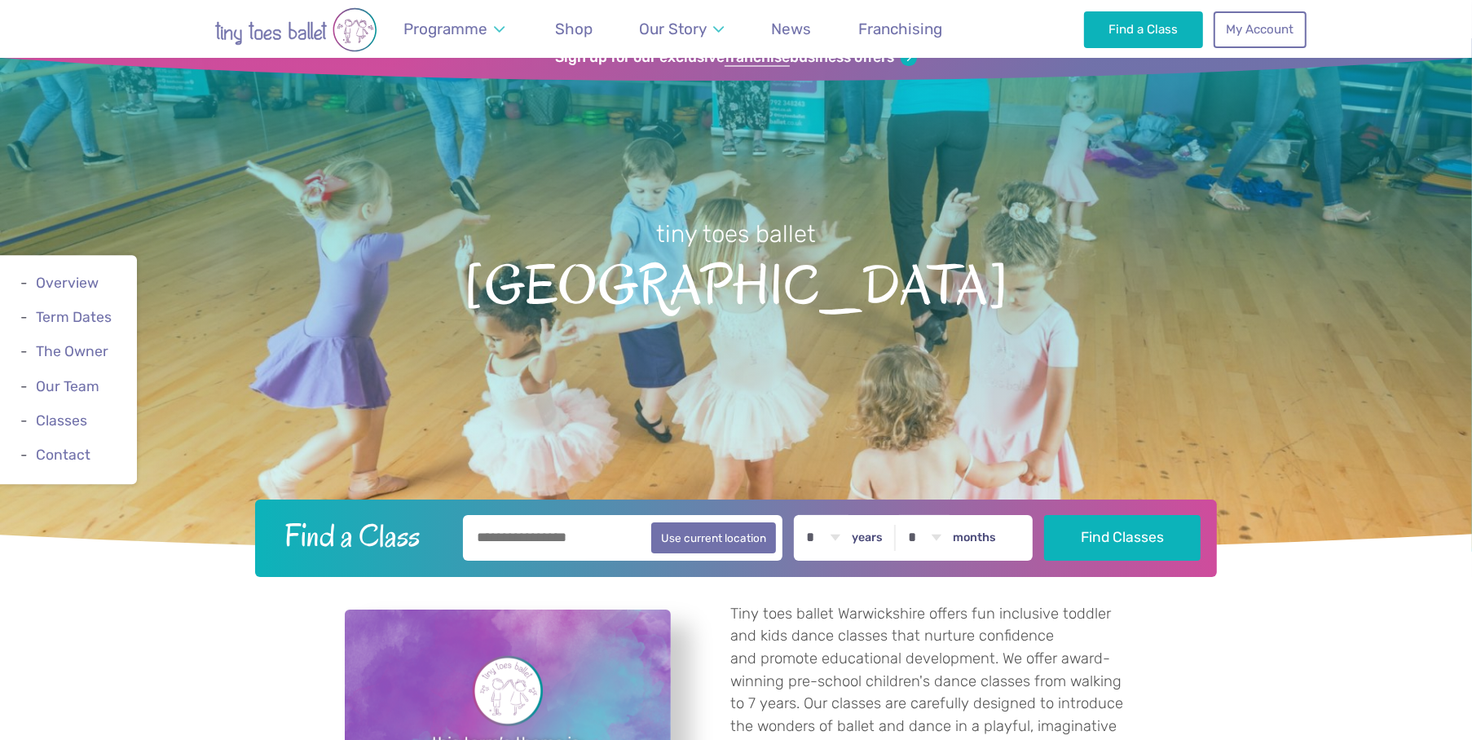
scroll to position [0, 0]
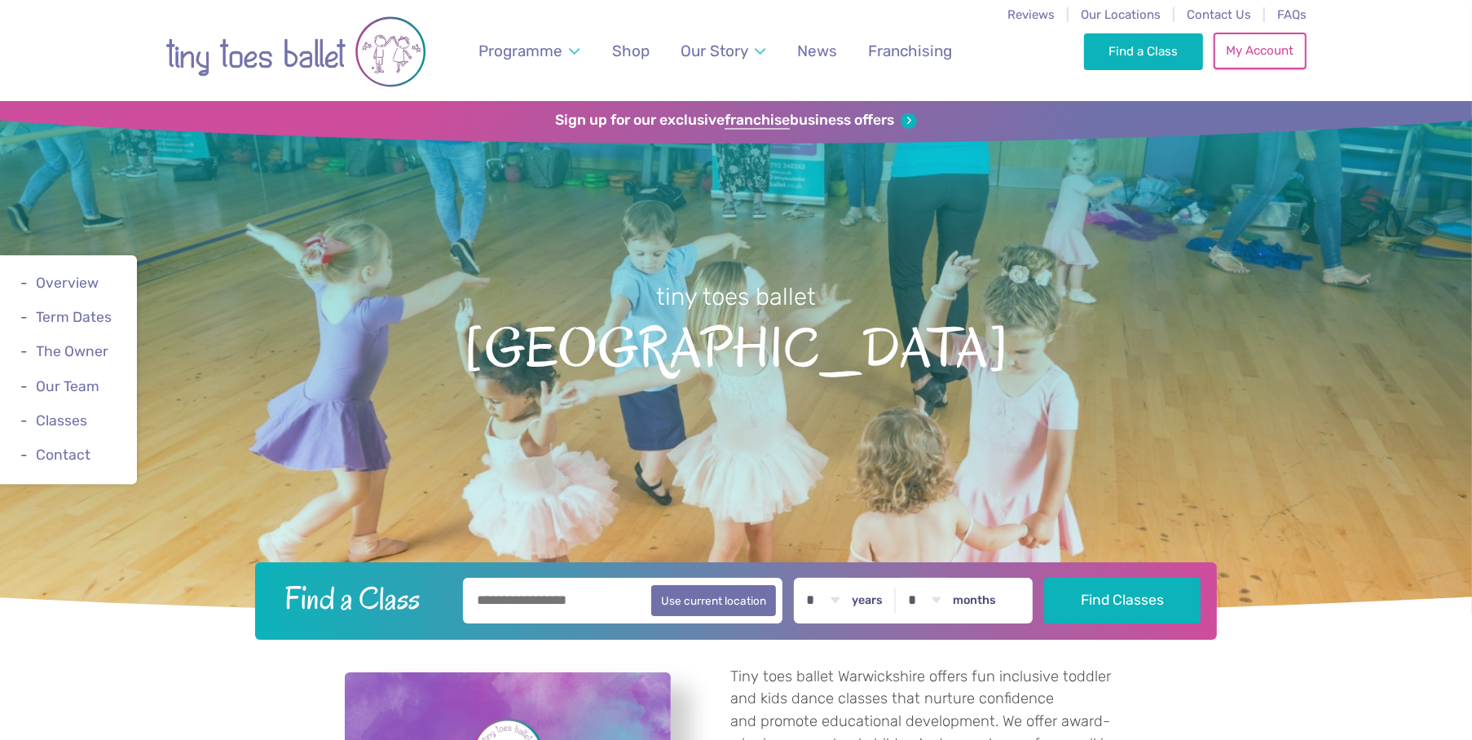
click at [1268, 50] on link "My Account" at bounding box center [1259, 51] width 93 height 36
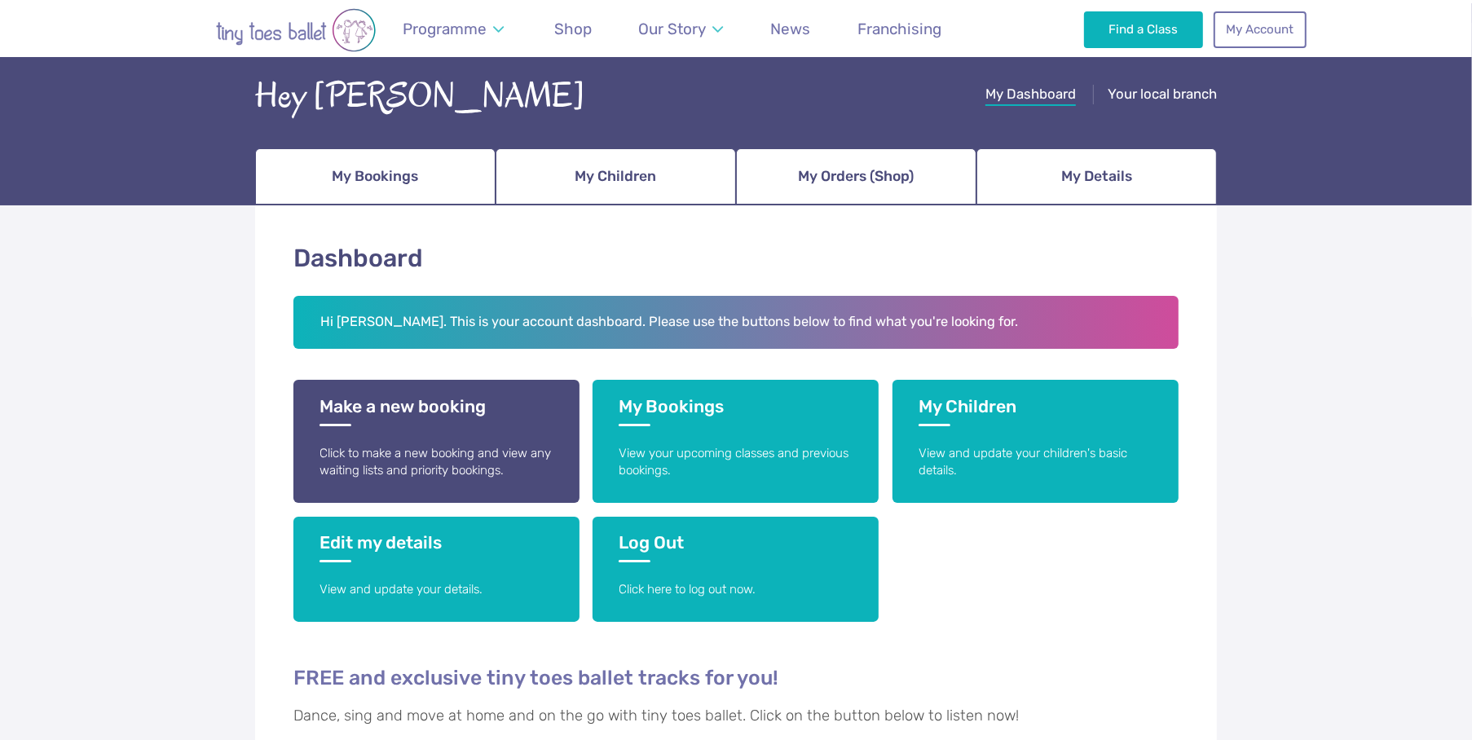
scroll to position [108, 0]
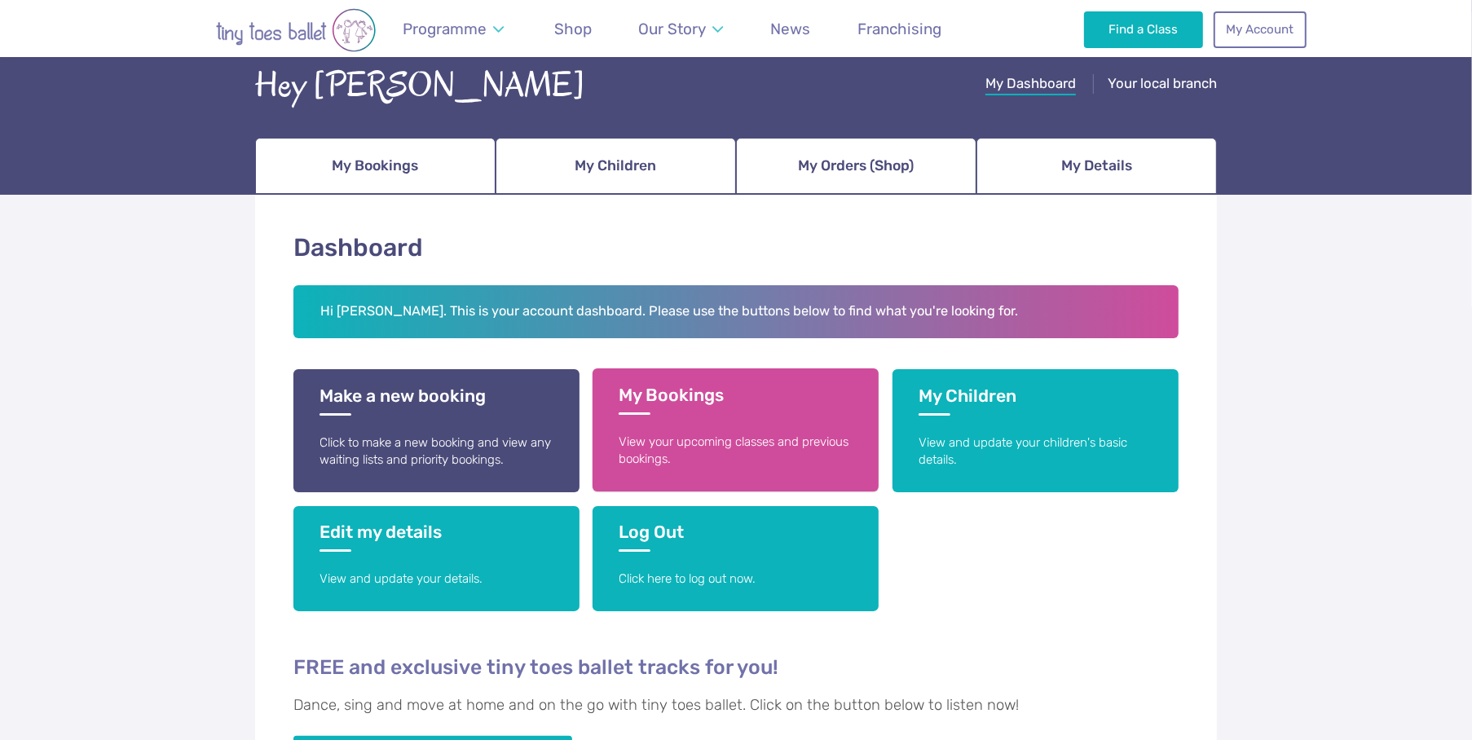
click at [701, 375] on link "My Bookings View your upcoming classes and previous bookings." at bounding box center [735, 429] width 286 height 123
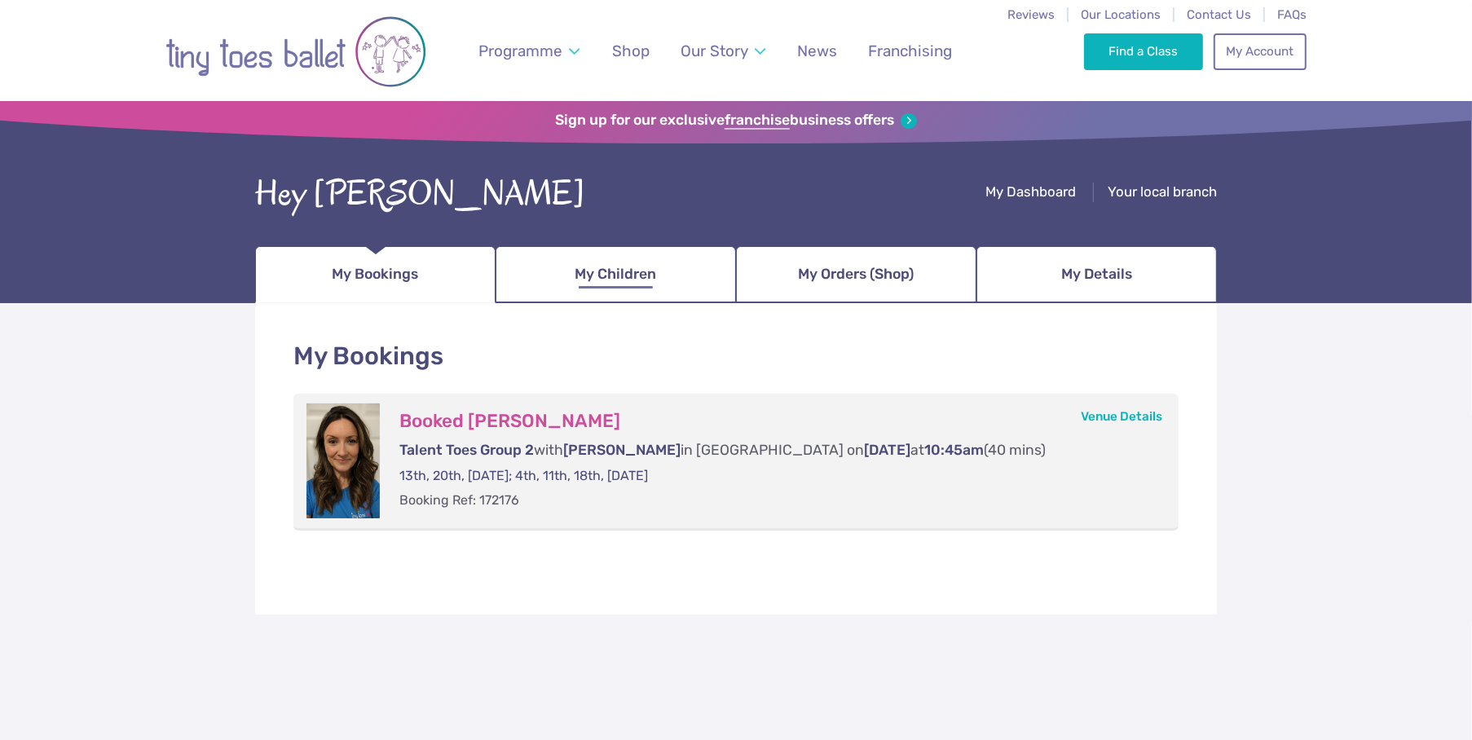
click at [634, 275] on span "My Children" at bounding box center [615, 274] width 81 height 29
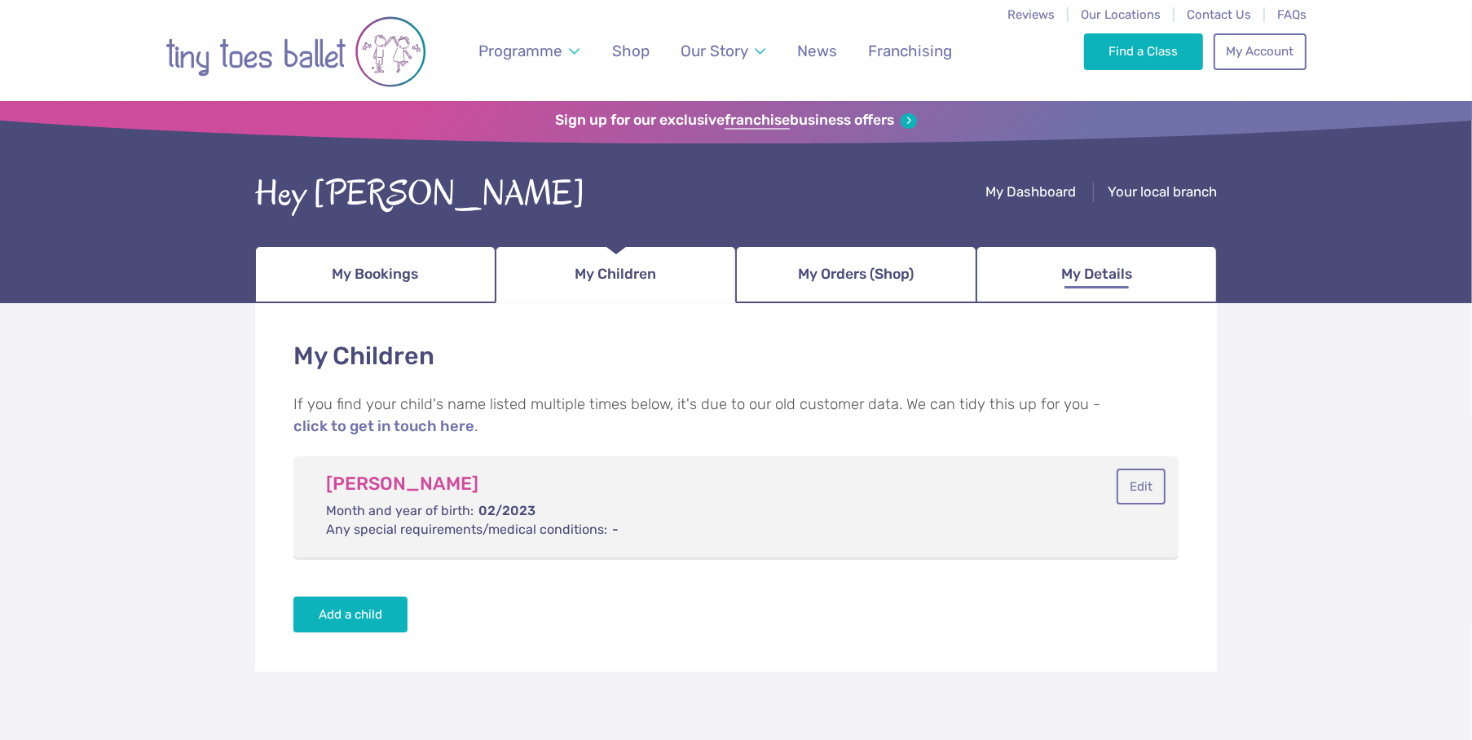
click at [1103, 279] on span "My Details" at bounding box center [1096, 274] width 71 height 29
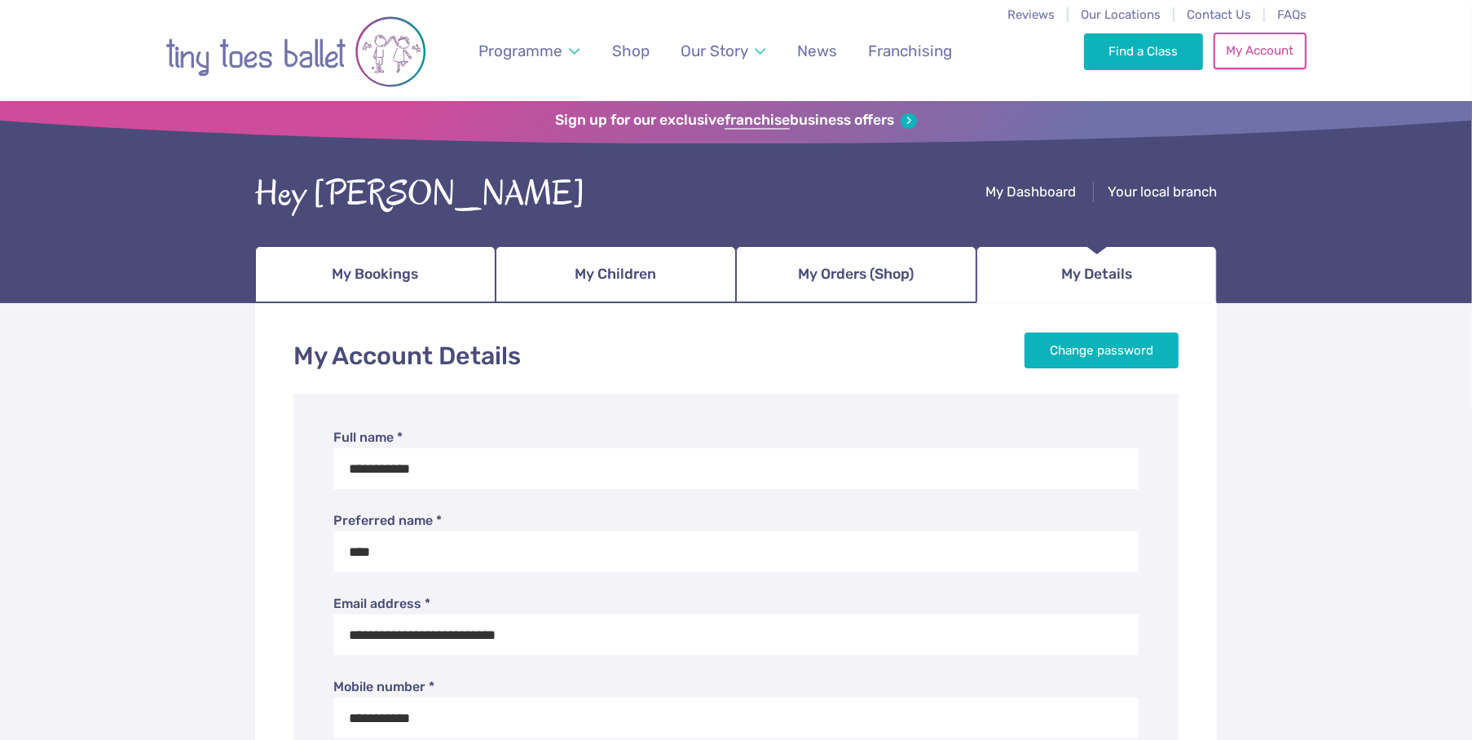
click at [1257, 55] on link "My Account" at bounding box center [1259, 51] width 93 height 36
